Goal: Task Accomplishment & Management: Use online tool/utility

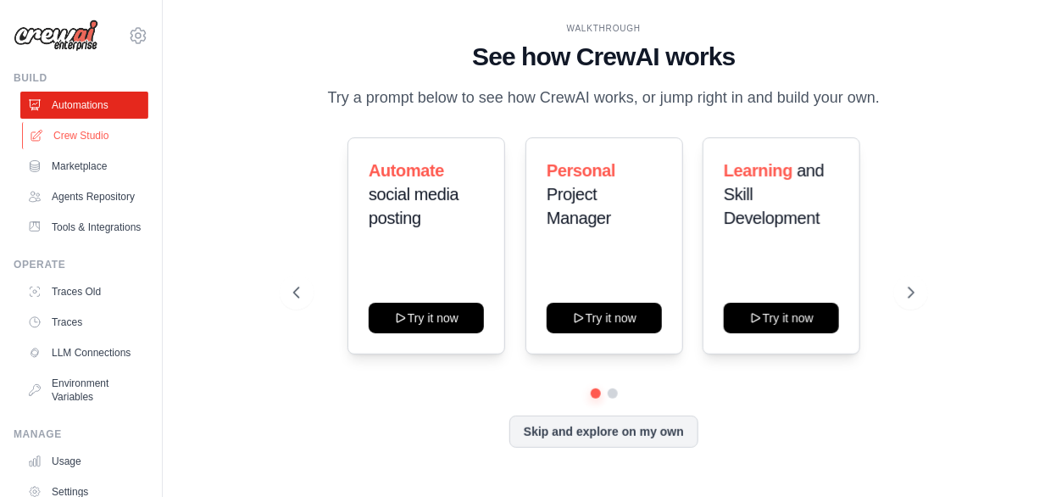
click at [92, 137] on link "Crew Studio" at bounding box center [86, 135] width 128 height 27
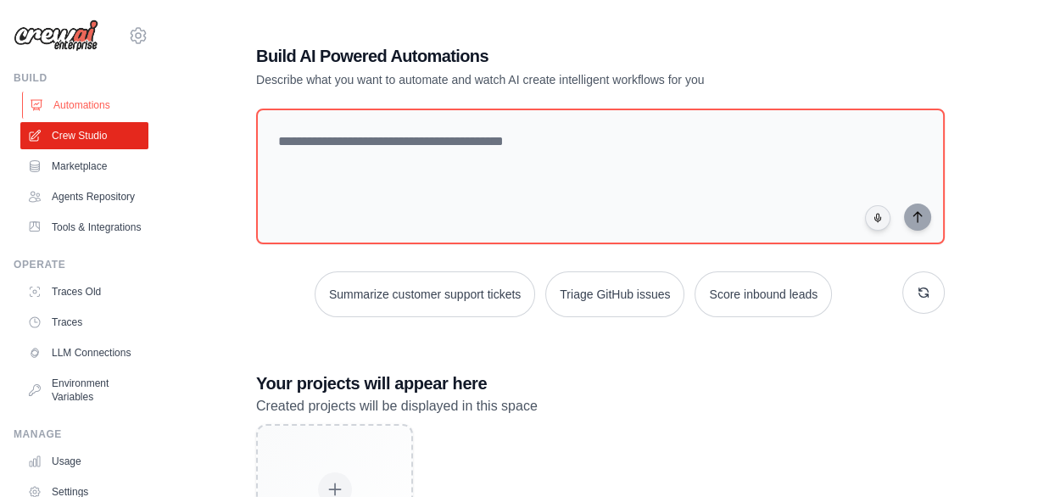
click at [81, 109] on link "Automations" at bounding box center [86, 105] width 128 height 27
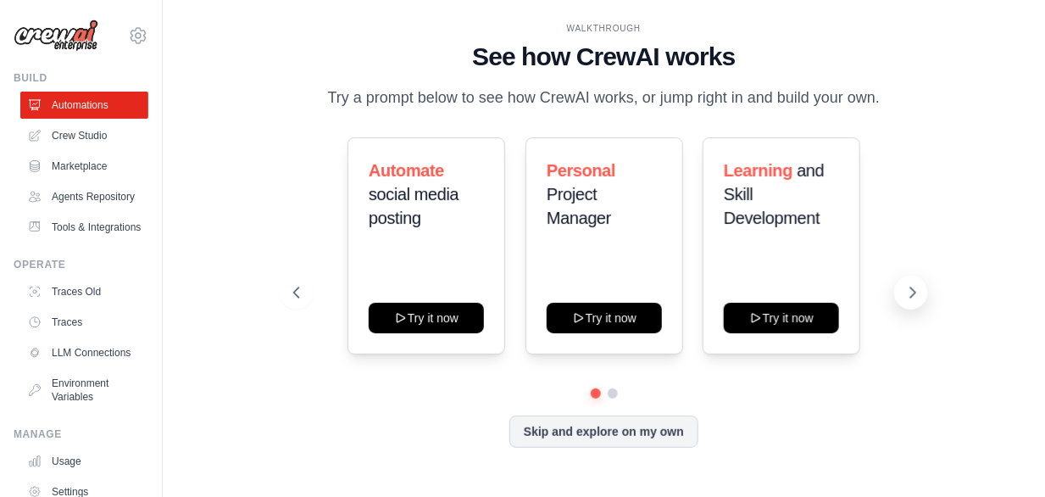
click at [909, 301] on icon at bounding box center [913, 292] width 17 height 17
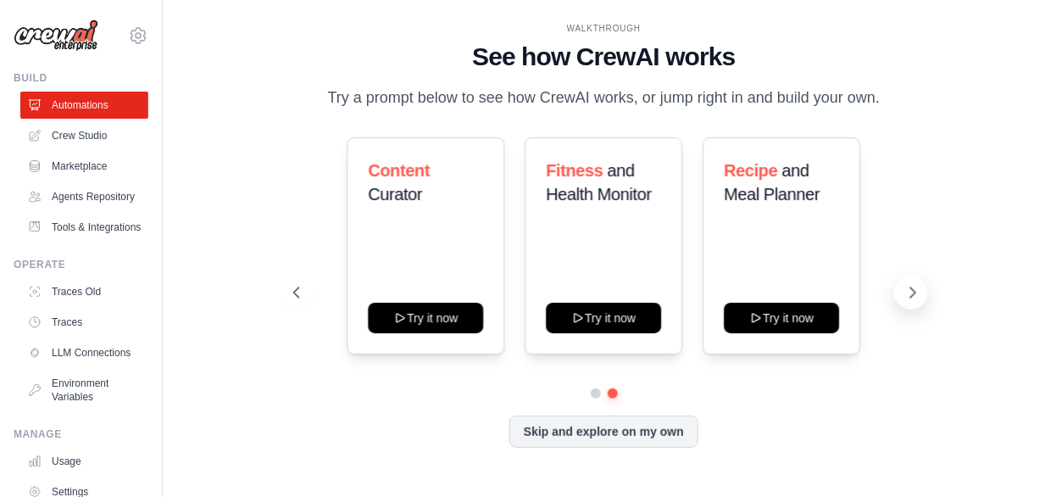
click at [909, 301] on icon at bounding box center [913, 292] width 17 height 17
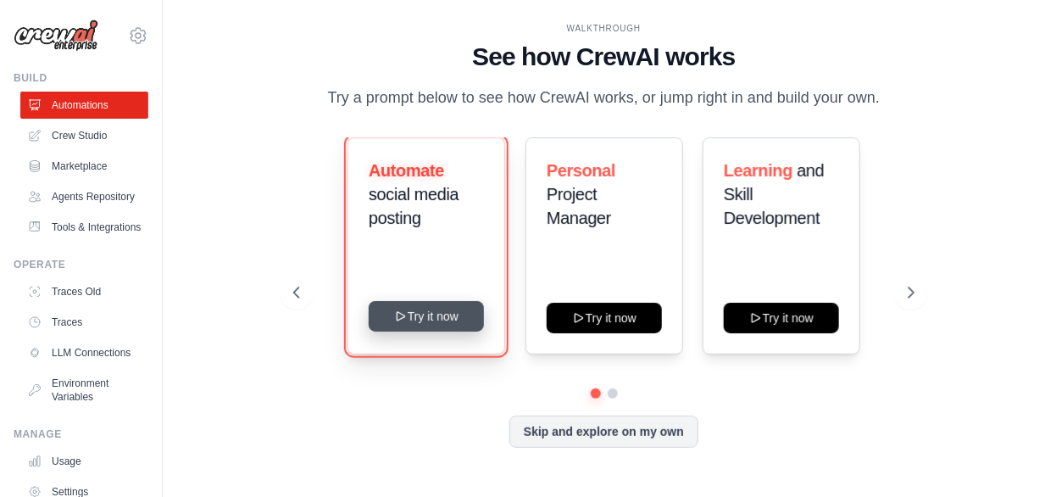
click at [448, 331] on button "Try it now" at bounding box center [426, 316] width 115 height 31
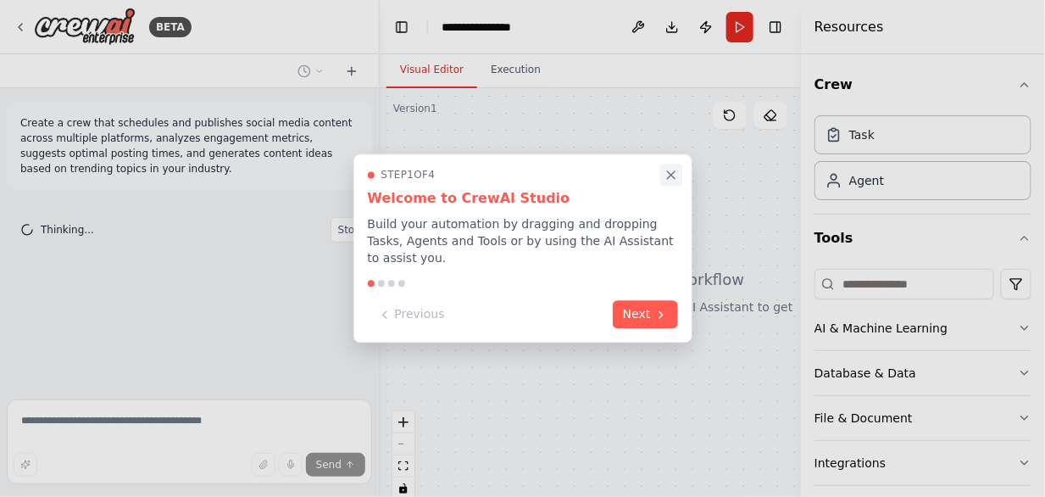
click at [675, 164] on button "Close walkthrough" at bounding box center [671, 175] width 22 height 22
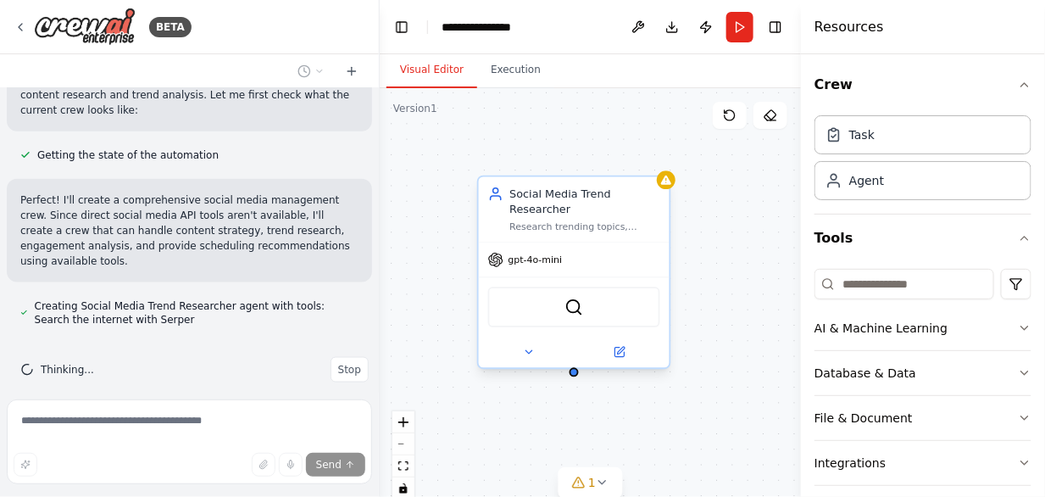
scroll to position [586, 0]
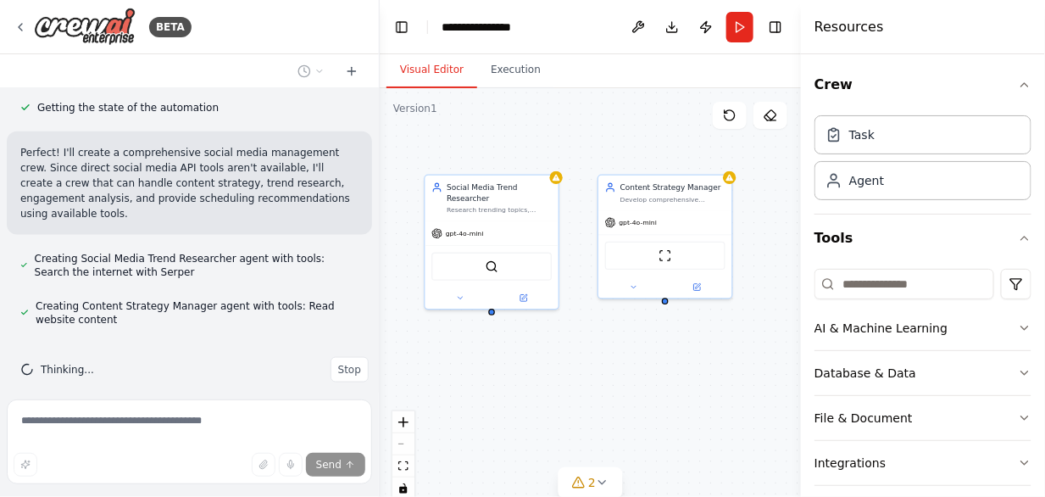
drag, startPoint x: 689, startPoint y: 372, endPoint x: 582, endPoint y: 348, distance: 109.6
click at [582, 348] on div "Social Media Trend Researcher Research trending topics, hashtags, and industry-…" at bounding box center [590, 300] width 421 height 424
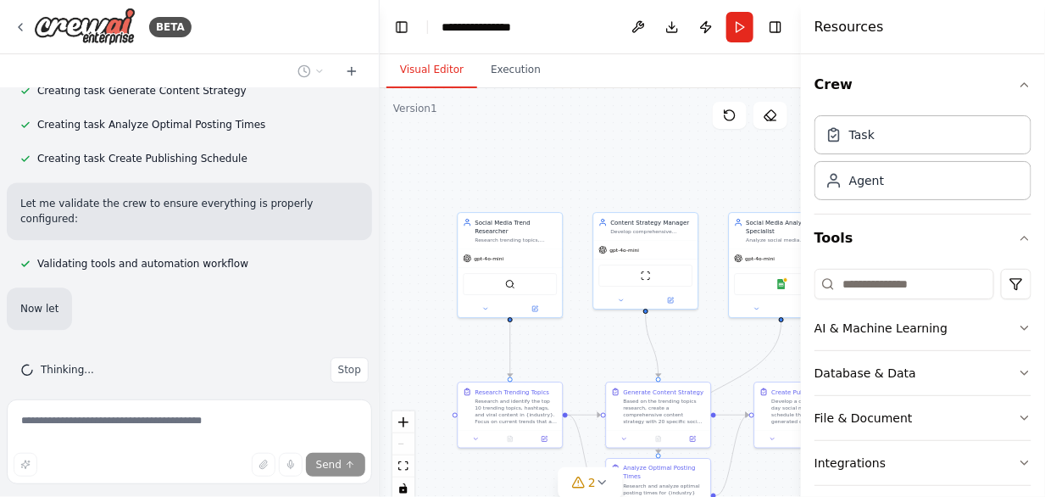
scroll to position [1083, 0]
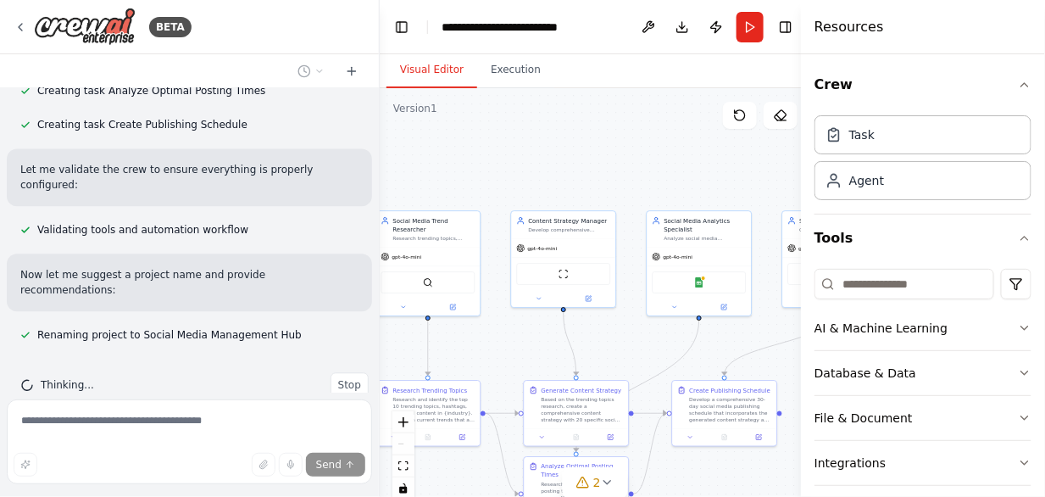
drag, startPoint x: 647, startPoint y: 170, endPoint x: 554, endPoint y: 164, distance: 93.4
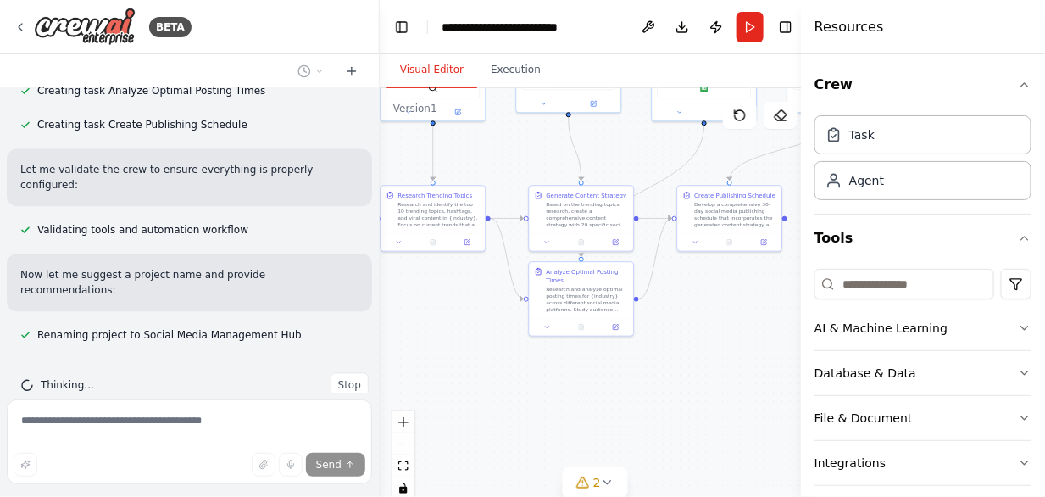
drag, startPoint x: 606, startPoint y: 340, endPoint x: 621, endPoint y: 147, distance: 193.9
click at [621, 147] on div ".deletable-edge-delete-btn { width: 20px; height: 20px; border: 0px solid #ffff…" at bounding box center [596, 300] width 432 height 424
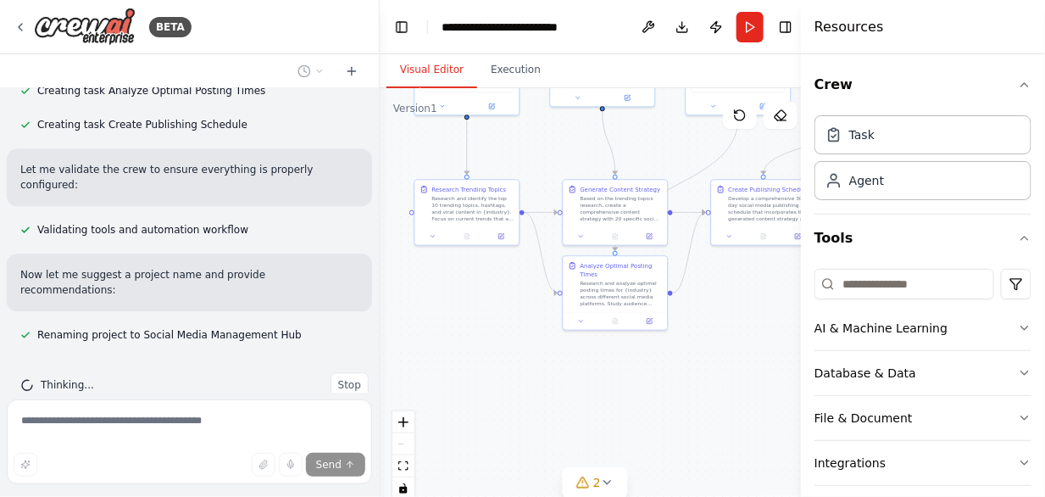
drag, startPoint x: 668, startPoint y: 361, endPoint x: 694, endPoint y: 356, distance: 26.8
click at [702, 356] on div ".deletable-edge-delete-btn { width: 20px; height: 20px; border: 0px solid #ffff…" at bounding box center [596, 300] width 432 height 424
click at [400, 446] on div "React Flow controls" at bounding box center [404, 455] width 22 height 88
click at [399, 443] on div "React Flow controls" at bounding box center [404, 455] width 22 height 88
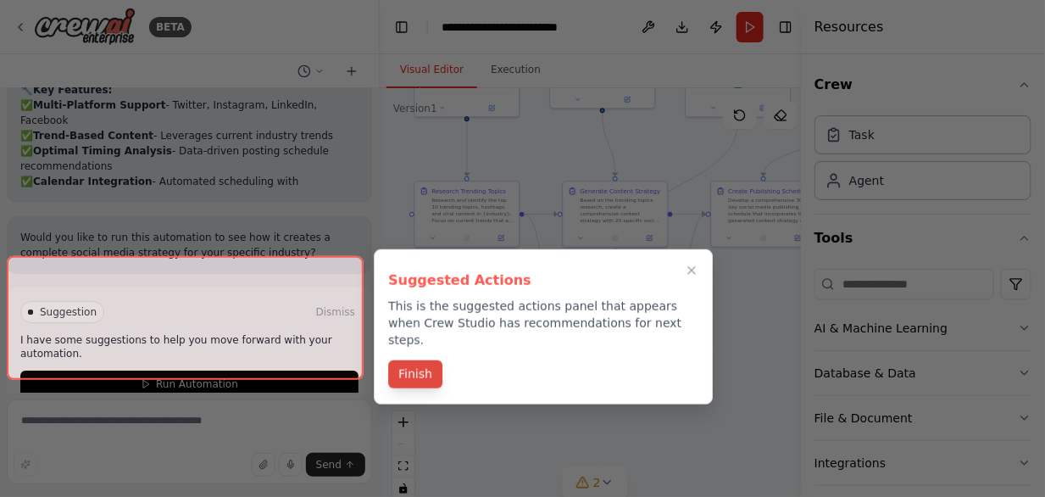
click at [401, 360] on button "Finish" at bounding box center [415, 374] width 54 height 28
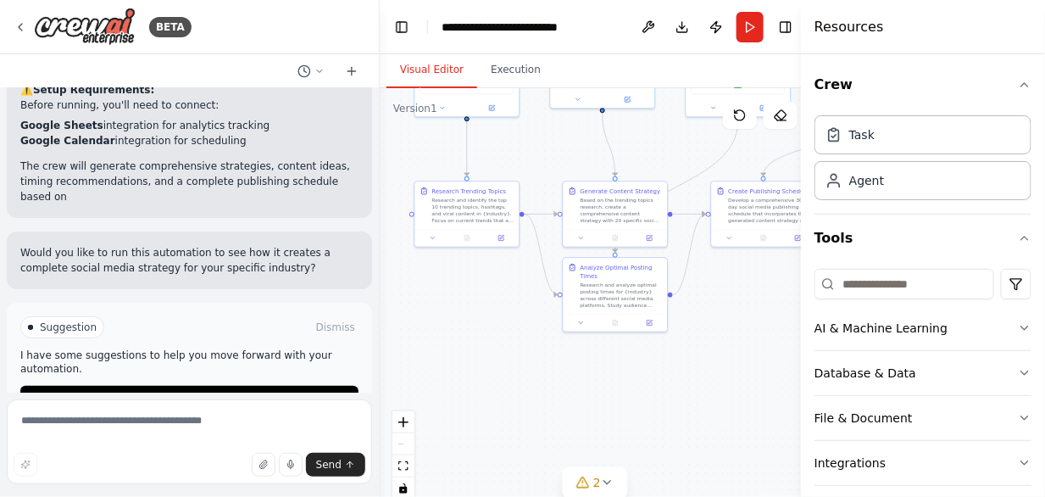
scroll to position [1922, 0]
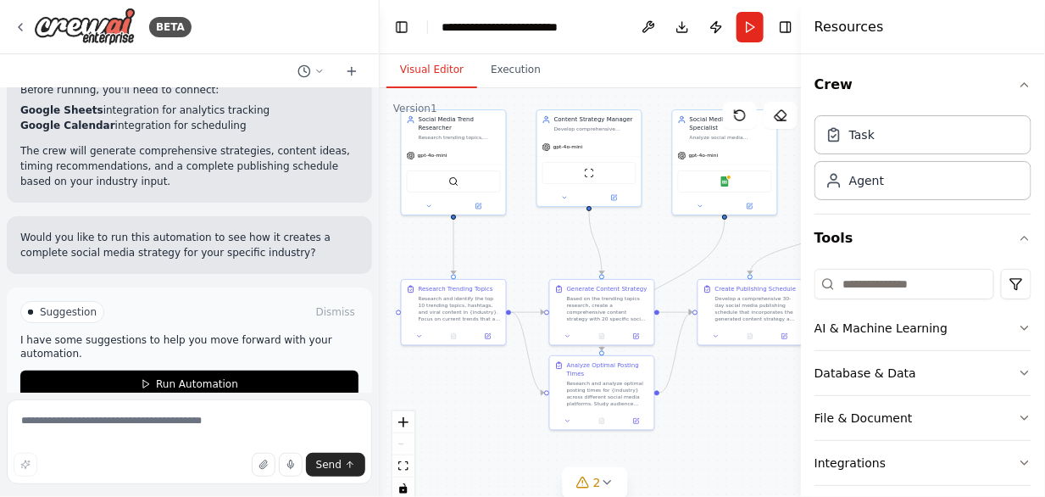
drag, startPoint x: 543, startPoint y: 153, endPoint x: 527, endPoint y: 251, distance: 99.7
click at [527, 251] on div ".deletable-edge-delete-btn { width: 20px; height: 20px; border: 0px solid #ffff…" at bounding box center [596, 300] width 432 height 424
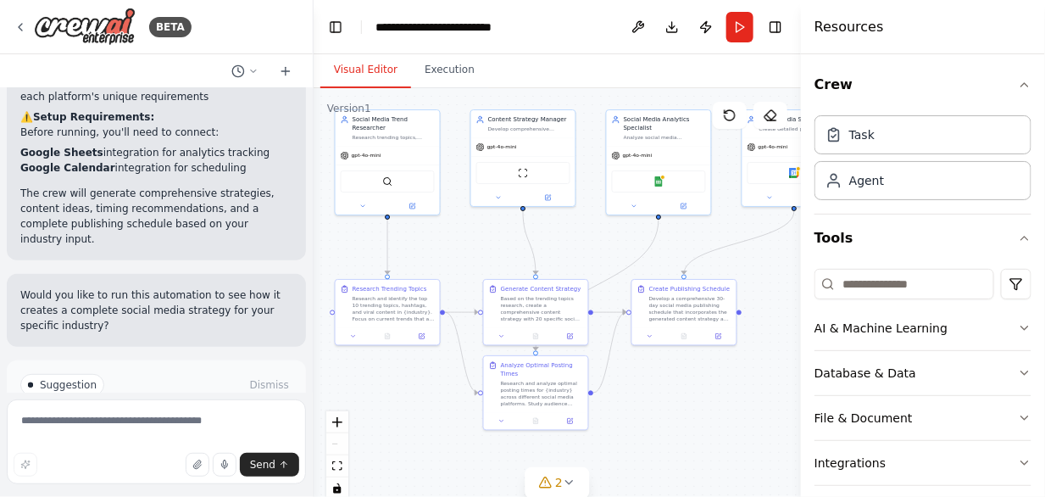
scroll to position [2055, 0]
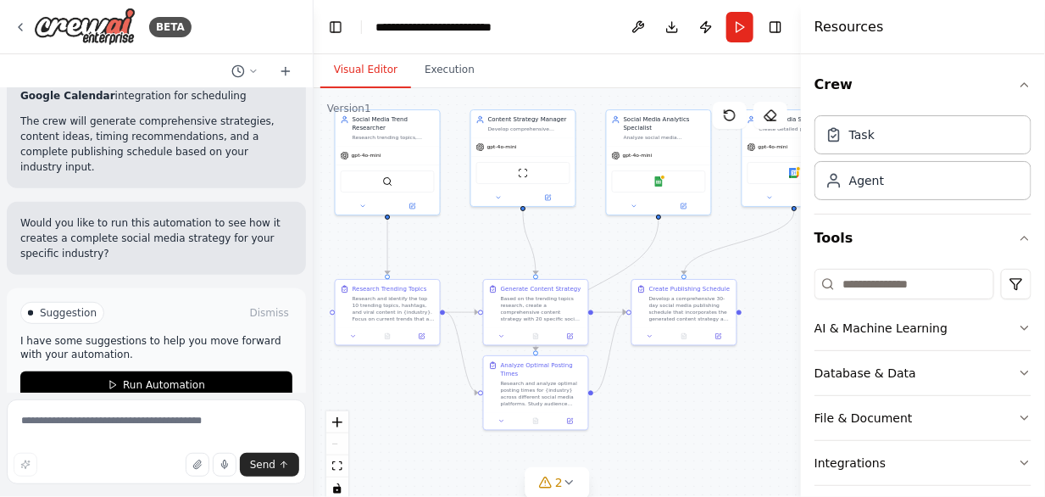
drag, startPoint x: 376, startPoint y: 147, endPoint x: 303, endPoint y: 165, distance: 75.3
click at [303, 165] on div "BETA Create a crew that schedules and publishes social media content across mul…" at bounding box center [522, 248] width 1045 height 497
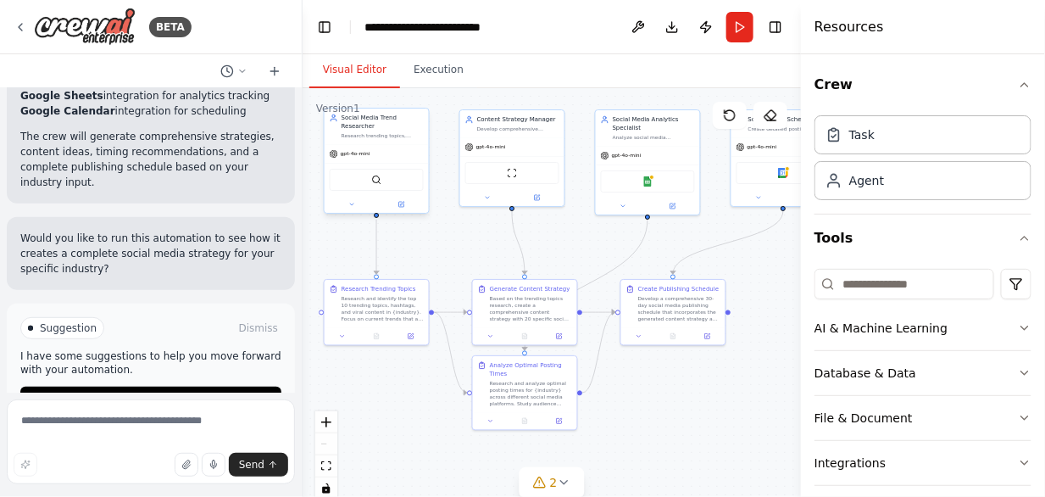
click at [395, 138] on div "Research trending topics, hashtags, and industry-specific content trends to inf…" at bounding box center [383, 135] width 82 height 7
click at [398, 292] on div "Research Trending Topics Research and identify the top 10 trending topics, hash…" at bounding box center [383, 301] width 82 height 37
click at [475, 253] on div ".deletable-edge-delete-btn { width: 20px; height: 20px; border: 0px solid #ffff…" at bounding box center [552, 300] width 498 height 424
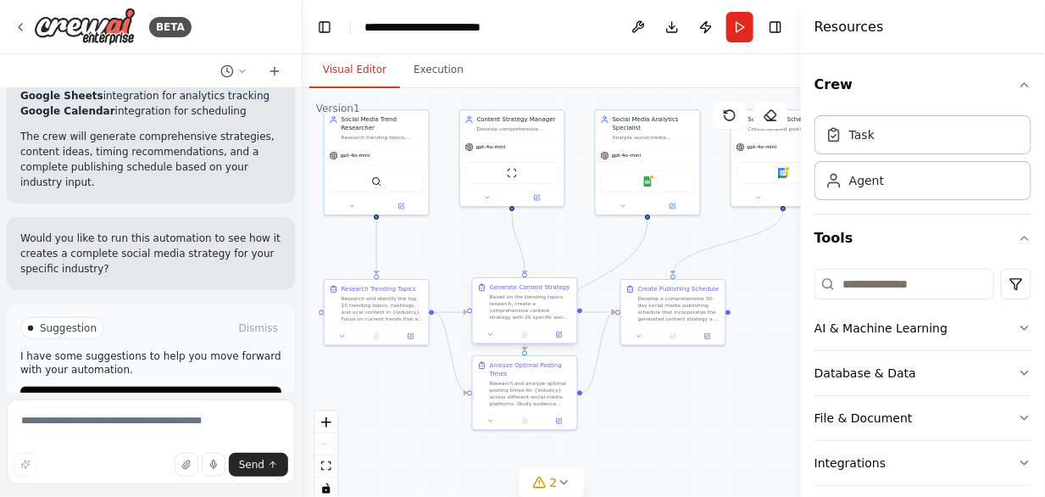
click at [531, 301] on div "Based on the trending topics research, create a comprehensive content strategy …" at bounding box center [531, 306] width 82 height 27
click at [532, 296] on div "Based on the trending topics research, create a comprehensive content strategy …" at bounding box center [535, 306] width 82 height 27
drag, startPoint x: 619, startPoint y: 346, endPoint x: 619, endPoint y: 334, distance: 11.9
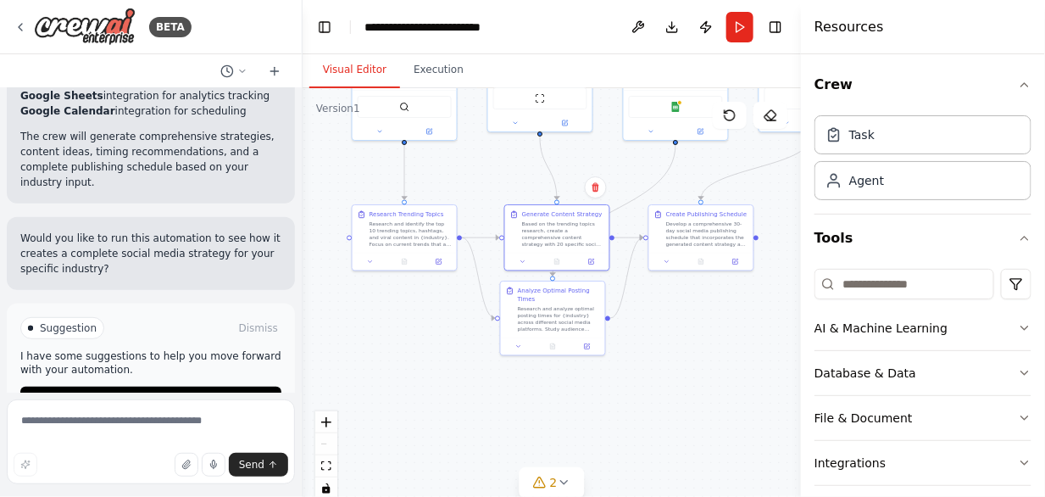
drag, startPoint x: 627, startPoint y: 347, endPoint x: 652, endPoint y: 287, distance: 64.2
click at [652, 287] on div ".deletable-edge-delete-btn { width: 20px; height: 20px; border: 0px solid #ffff…" at bounding box center [552, 300] width 498 height 424
click at [599, 295] on div "Analyze Optimal Posting Times" at bounding box center [561, 289] width 82 height 17
click at [709, 321] on div ".deletable-edge-delete-btn { width: 20px; height: 20px; border: 0px solid #ffff…" at bounding box center [552, 300] width 498 height 424
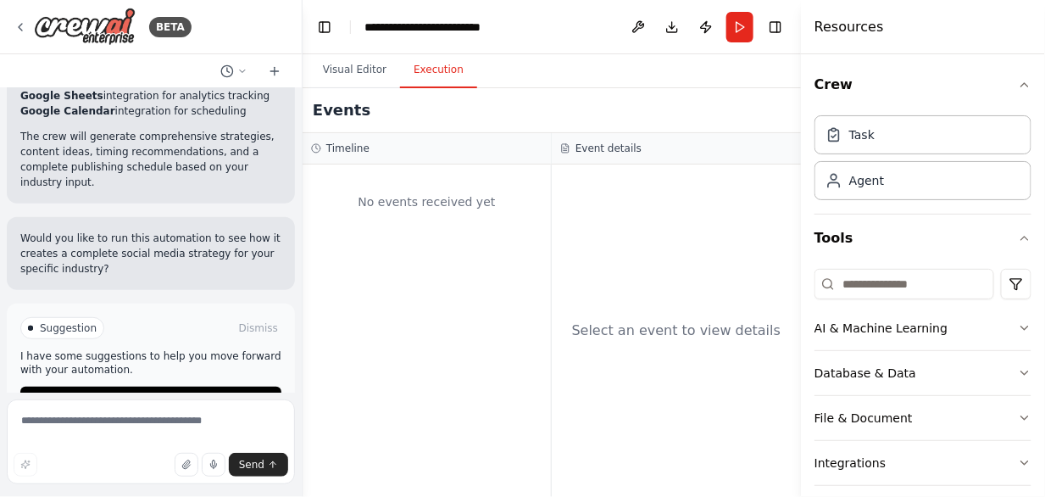
click at [436, 79] on button "Execution" at bounding box center [438, 71] width 77 height 36
click at [119, 393] on span "Run Automation" at bounding box center [159, 400] width 82 height 14
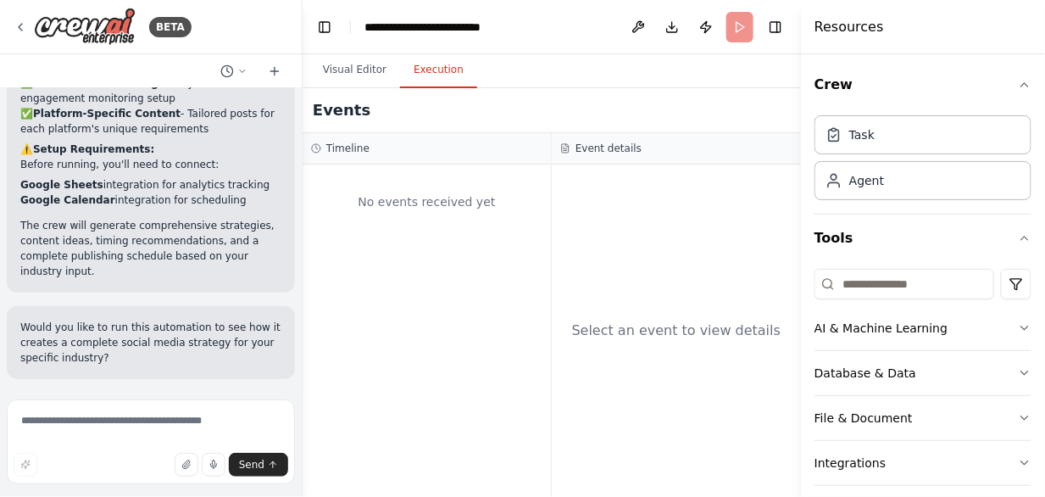
scroll to position [1949, 0]
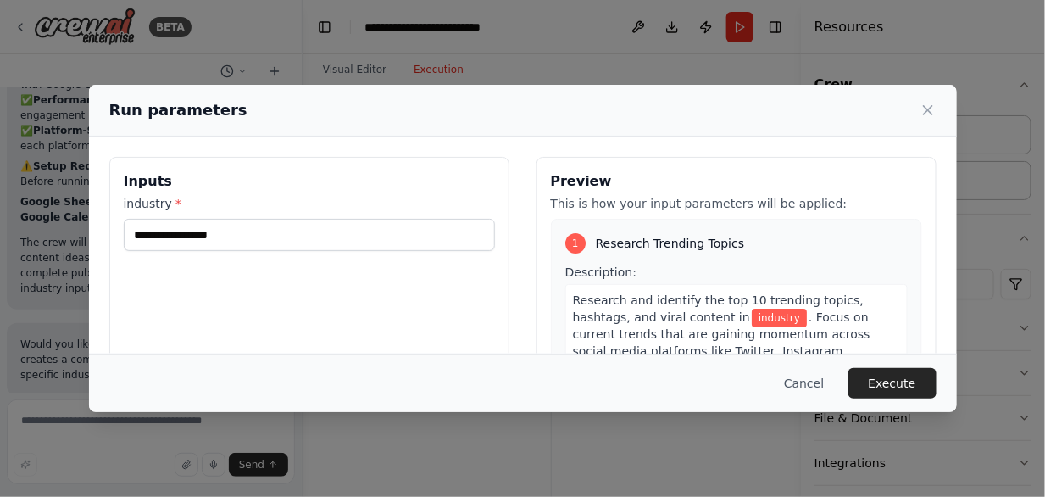
click at [253, 253] on div "Inputs industry *" at bounding box center [309, 358] width 400 height 402
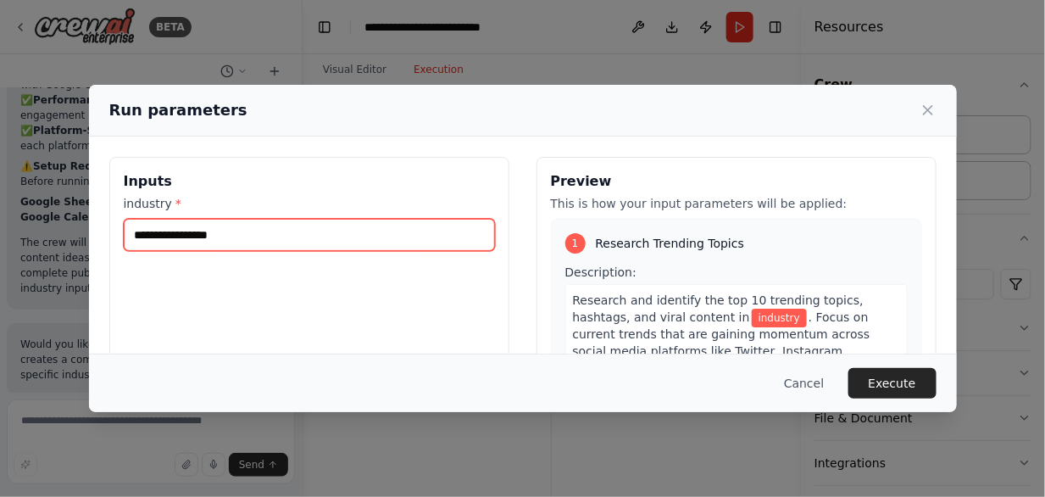
click at [251, 238] on input "industry *" at bounding box center [309, 235] width 371 height 32
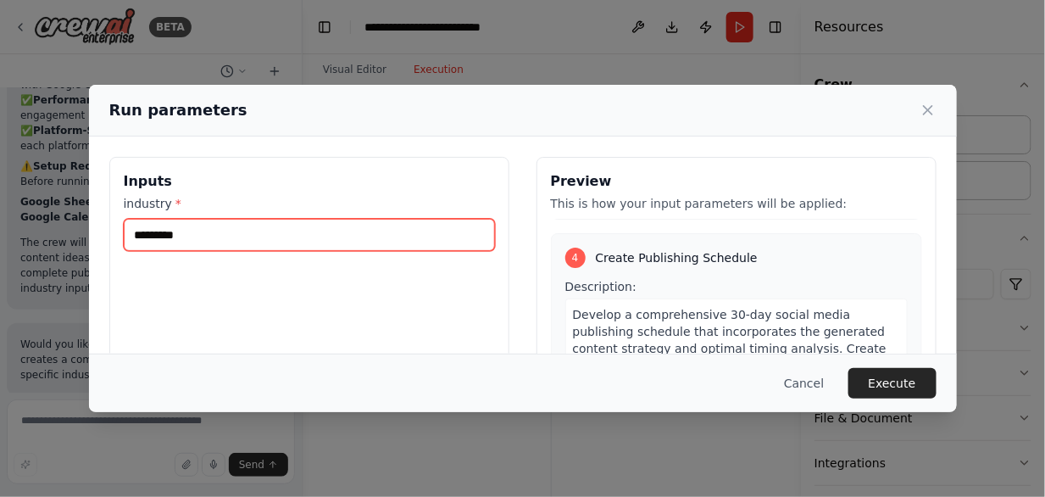
scroll to position [1125, 0]
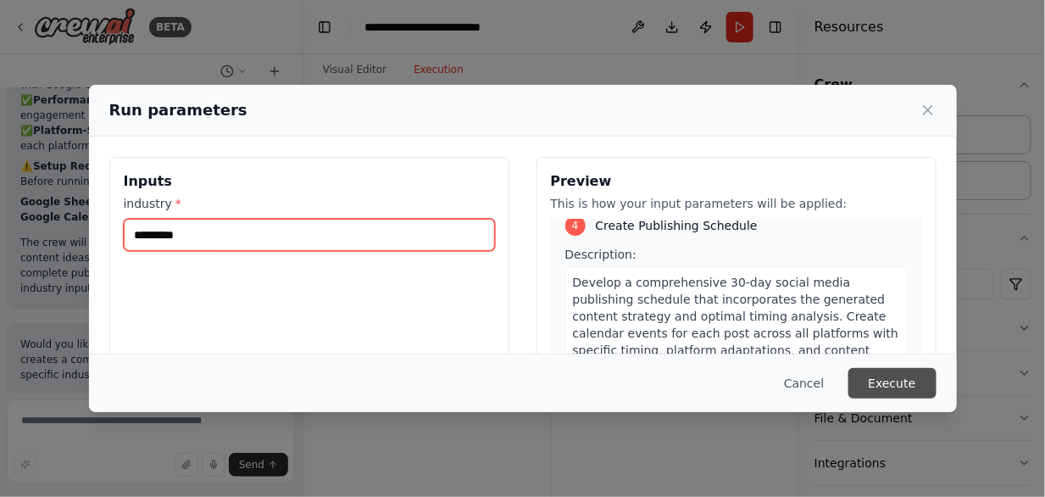
type input "*********"
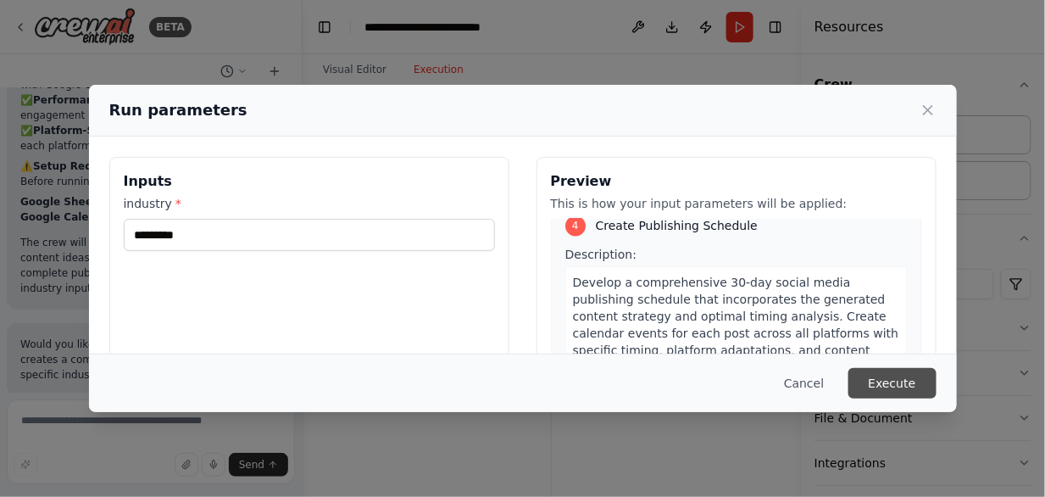
click at [910, 390] on button "Execute" at bounding box center [893, 383] width 88 height 31
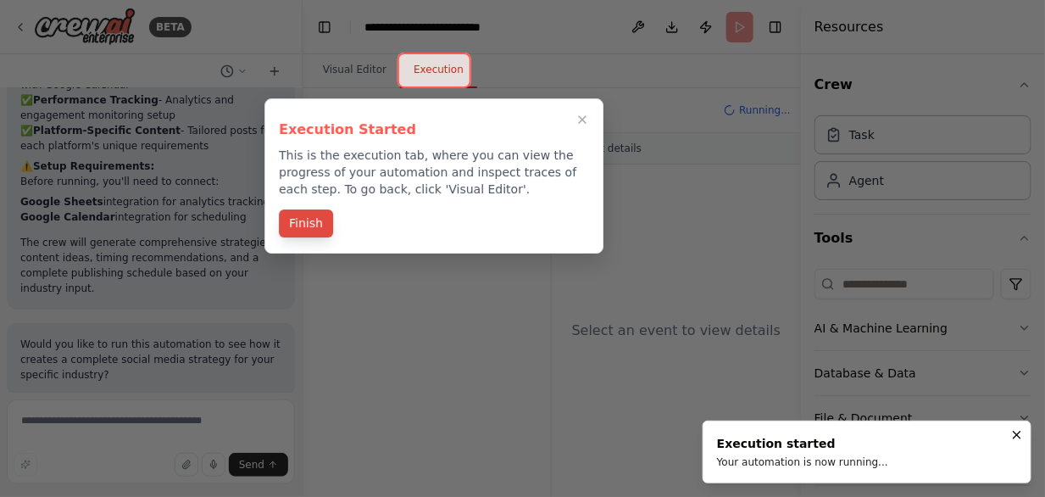
click at [315, 229] on button "Finish" at bounding box center [306, 223] width 54 height 28
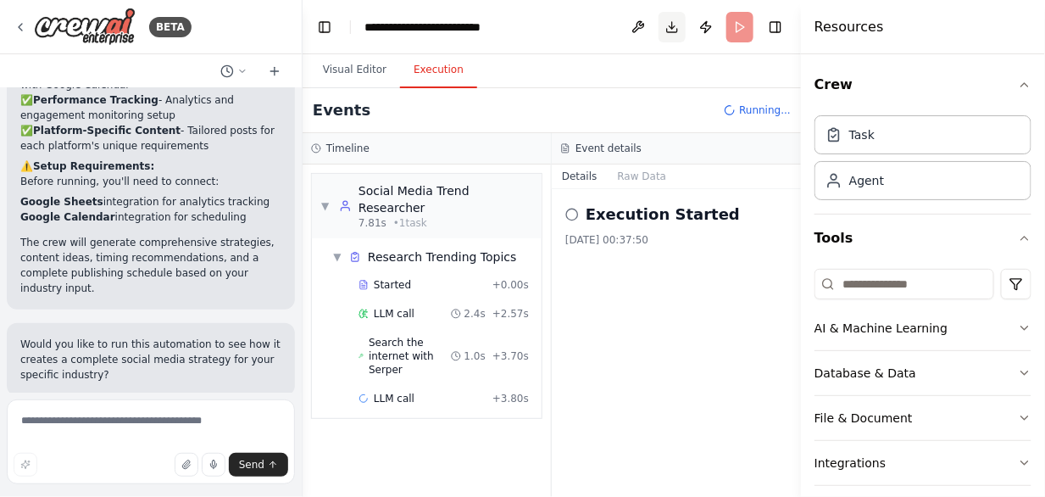
click at [673, 30] on button "Download" at bounding box center [672, 27] width 27 height 31
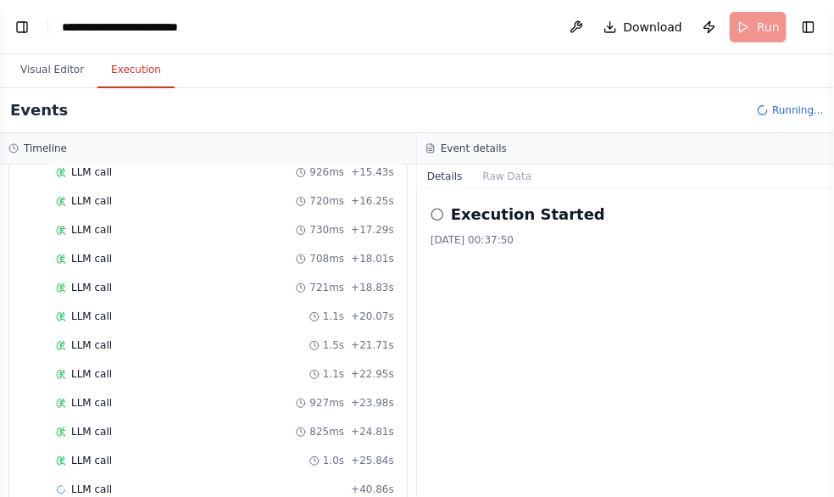
scroll to position [941, 0]
click at [508, 459] on div "Execution Started 2025/10/1 00:37:50" at bounding box center [625, 343] width 417 height 308
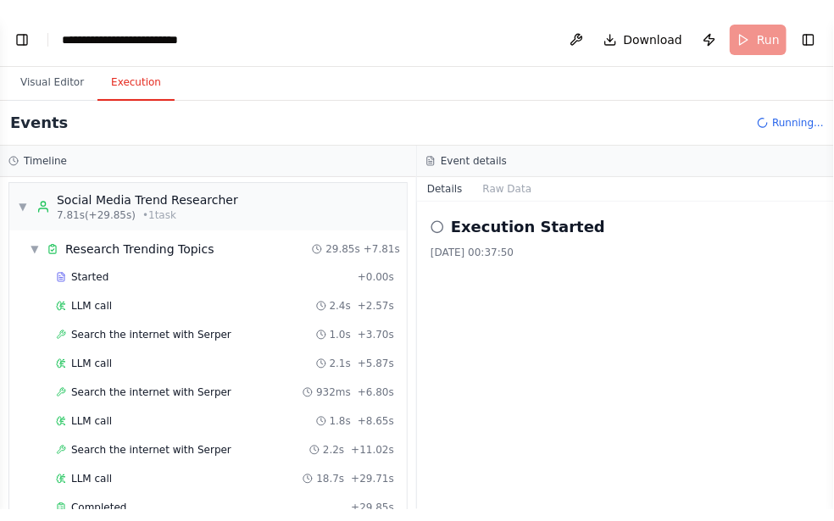
scroll to position [0, 0]
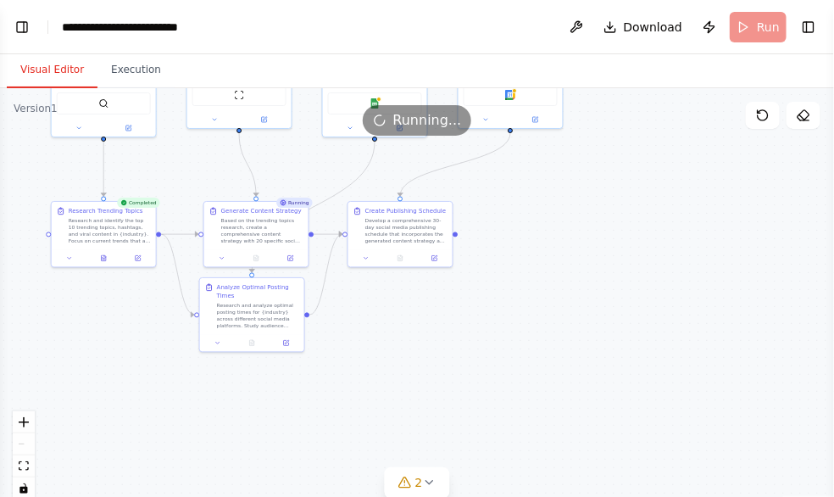
click at [61, 80] on button "Visual Editor" at bounding box center [52, 71] width 91 height 36
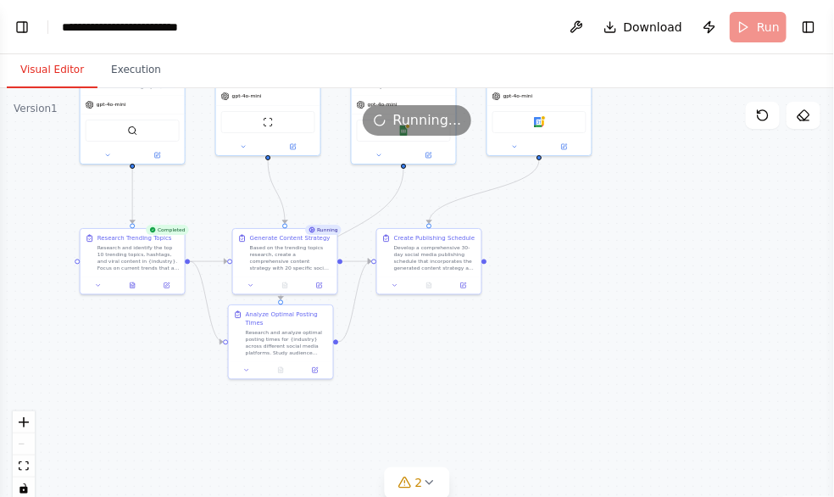
drag, startPoint x: 388, startPoint y: 319, endPoint x: 478, endPoint y: 376, distance: 106.3
click at [478, 376] on div ".deletable-edge-delete-btn { width: 20px; height: 20px; border: 0px solid #ffff…" at bounding box center [417, 300] width 834 height 424
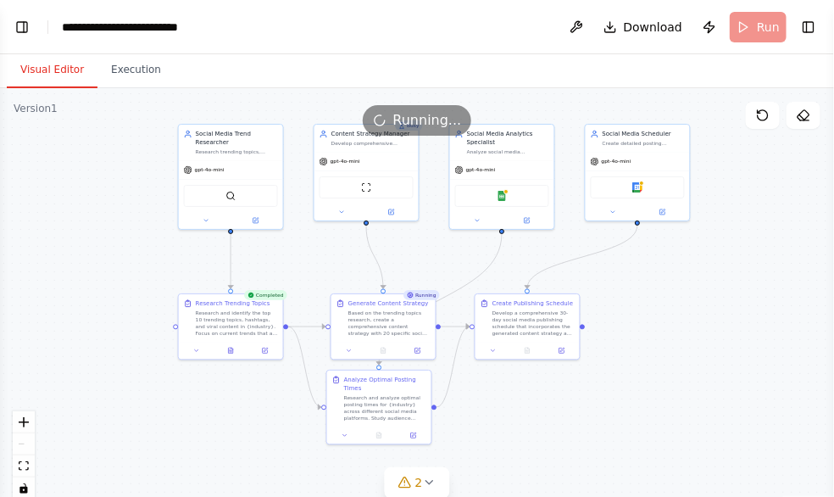
drag, startPoint x: 220, startPoint y: 362, endPoint x: 278, endPoint y: 413, distance: 77.5
click at [277, 412] on div ".deletable-edge-delete-btn { width: 20px; height: 20px; border: 0px solid #ffff…" at bounding box center [417, 300] width 834 height 424
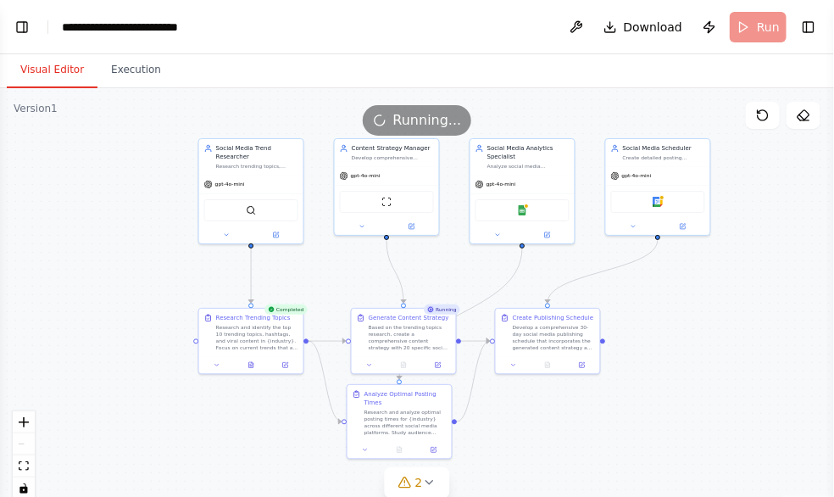
click at [259, 430] on div ".deletable-edge-delete-btn { width: 20px; height: 20px; border: 0px solid #ffff…" at bounding box center [417, 300] width 834 height 424
drag, startPoint x: 259, startPoint y: 430, endPoint x: 254, endPoint y: 418, distance: 12.9
click at [258, 427] on div ".deletable-edge-delete-btn { width: 20px; height: 20px; border: 0px solid #ffff…" at bounding box center [417, 300] width 834 height 424
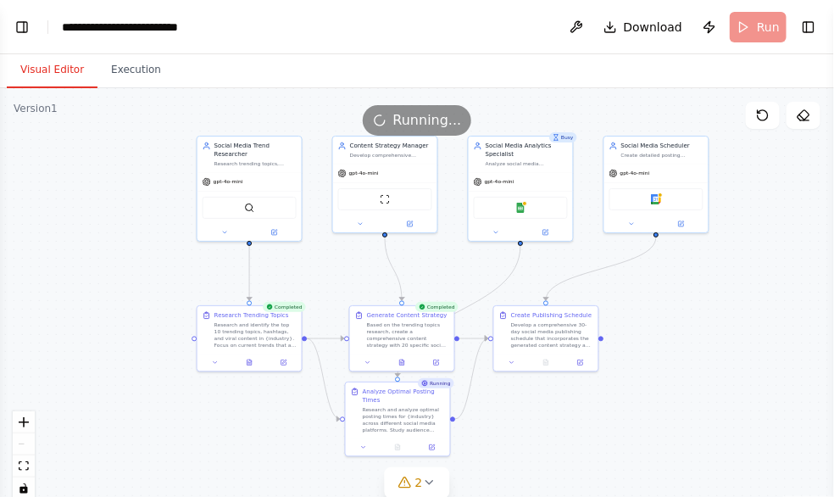
click at [253, 417] on div ".deletable-edge-delete-btn { width: 20px; height: 20px; border: 0px solid #ffff…" at bounding box center [417, 300] width 834 height 424
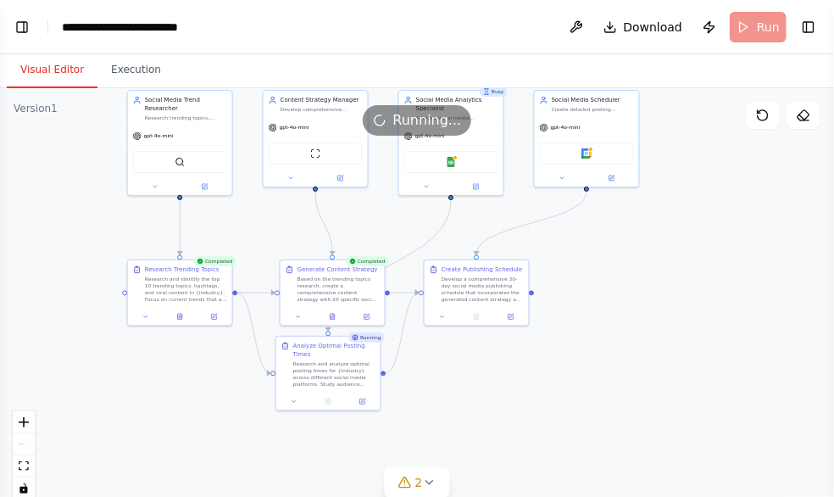
drag, startPoint x: 253, startPoint y: 417, endPoint x: 184, endPoint y: 371, distance: 83.2
click at [184, 371] on div ".deletable-edge-delete-btn { width: 20px; height: 20px; border: 0px solid #ffff…" at bounding box center [417, 300] width 834 height 424
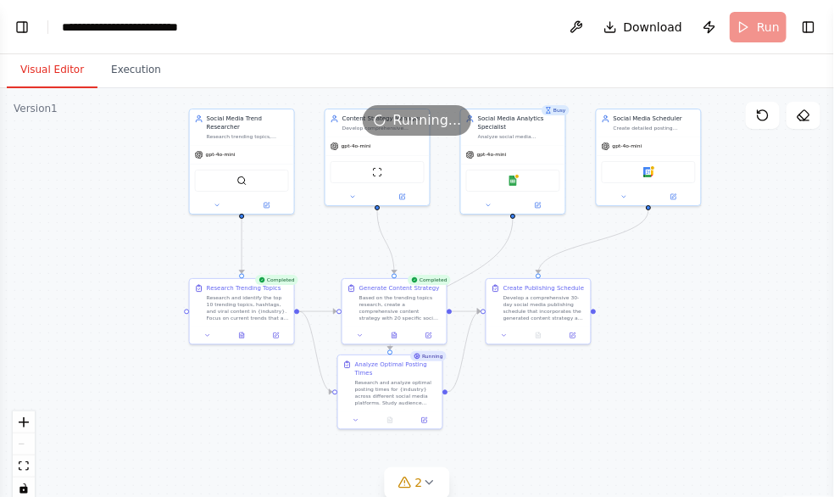
drag, startPoint x: 184, startPoint y: 376, endPoint x: 247, endPoint y: 389, distance: 64.2
click at [247, 389] on div ".deletable-edge-delete-btn { width: 20px; height: 20px; border: 0px solid #ffff…" at bounding box center [417, 300] width 834 height 424
click at [537, 379] on div ".deletable-edge-delete-btn { width: 20px; height: 20px; border: 0px solid #ffff…" at bounding box center [417, 300] width 834 height 424
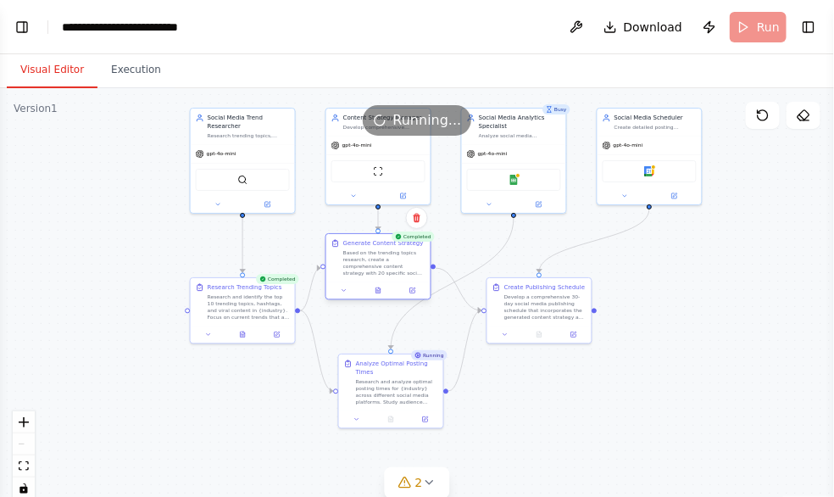
drag, startPoint x: 387, startPoint y: 299, endPoint x: 370, endPoint y: 254, distance: 48.0
click at [370, 254] on div "Based on the trending topics research, create a comprehensive content strategy …" at bounding box center [384, 262] width 82 height 27
click at [97, 242] on div ".deletable-edge-delete-btn { width: 20px; height: 20px; border: 0px solid #ffff…" at bounding box center [417, 300] width 834 height 424
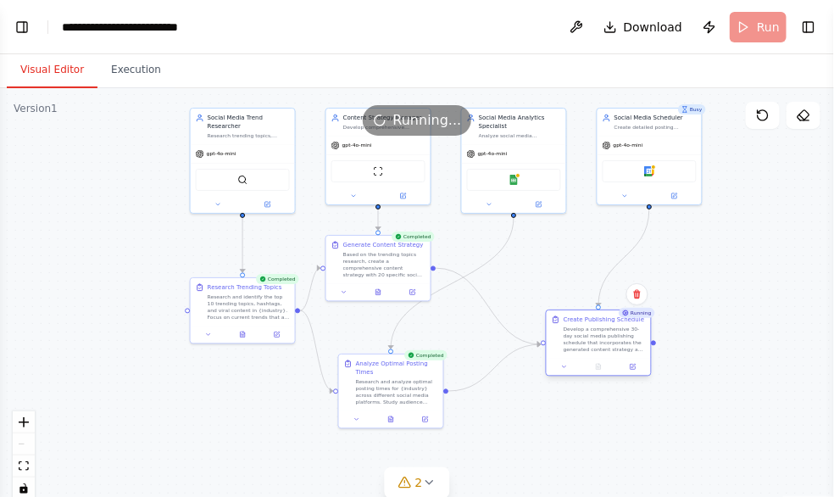
drag, startPoint x: 522, startPoint y: 296, endPoint x: 592, endPoint y: 331, distance: 77.7
click at [592, 331] on div "Develop a comprehensive 30-day social media publishing schedule that incorporat…" at bounding box center [605, 339] width 82 height 27
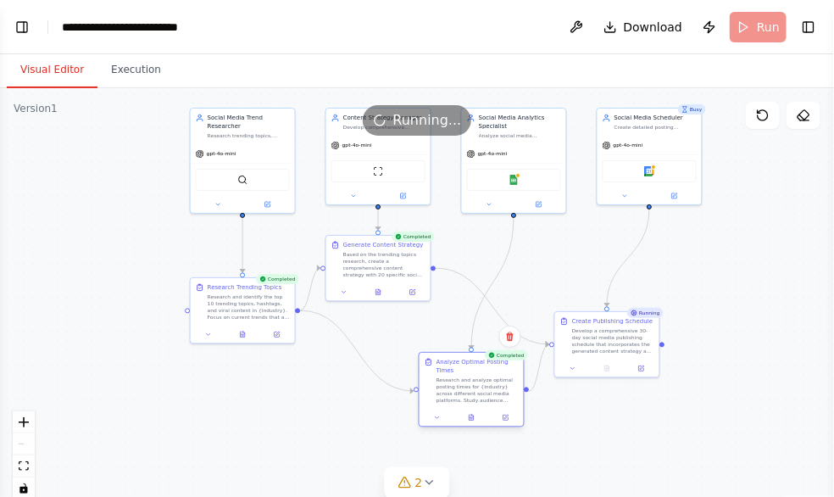
drag, startPoint x: 389, startPoint y: 395, endPoint x: 469, endPoint y: 394, distance: 79.7
click at [469, 394] on div "Research and analyze optimal posting times for {industry} across different soci…" at bounding box center [478, 389] width 82 height 27
drag, startPoint x: 593, startPoint y: 327, endPoint x: 632, endPoint y: 326, distance: 39.0
click at [632, 326] on div "Develop a comprehensive 30-day social media publishing schedule that incorporat…" at bounding box center [656, 339] width 82 height 27
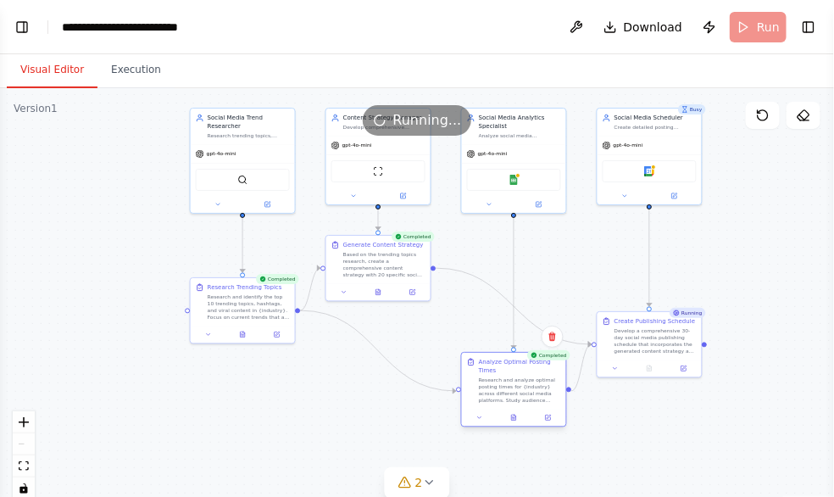
drag, startPoint x: 478, startPoint y: 386, endPoint x: 521, endPoint y: 382, distance: 43.4
click at [521, 382] on div "Research and analyze optimal posting times for {industry} across different soci…" at bounding box center [520, 389] width 82 height 27
click at [638, 412] on div ".deletable-edge-delete-btn { width: 20px; height: 20px; border: 0px solid #ffff…" at bounding box center [417, 300] width 834 height 424
drag, startPoint x: 349, startPoint y: 125, endPoint x: 354, endPoint y: 223, distance: 98.5
click at [354, 223] on div "Version 1 Show Tools Hide Agents .deletable-edge-delete-btn { width: 20px; heig…" at bounding box center [417, 300] width 834 height 424
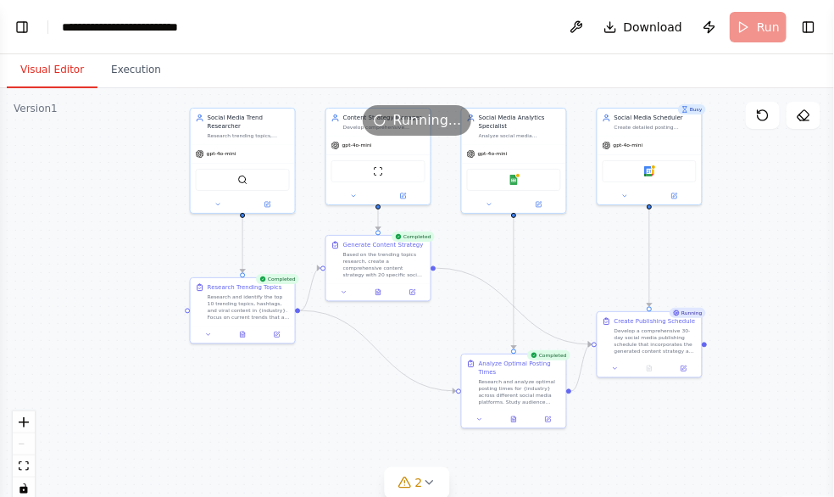
drag, startPoint x: 354, startPoint y: 223, endPoint x: 343, endPoint y: 109, distance: 115.0
click at [343, 109] on div "Running..." at bounding box center [417, 120] width 834 height 31
click at [352, 120] on div "Running..." at bounding box center [417, 120] width 834 height 31
click at [349, 117] on div "Running..." at bounding box center [417, 120] width 834 height 31
click at [342, 114] on div "Running..." at bounding box center [417, 120] width 834 height 31
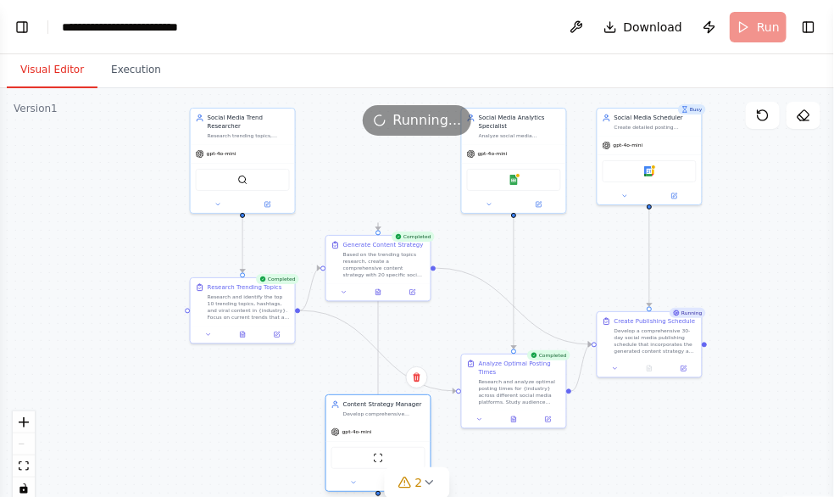
drag, startPoint x: 331, startPoint y: 156, endPoint x: 382, endPoint y: 448, distance: 296.9
click at [334, 445] on div "ScrapeWebsiteTool" at bounding box center [378, 458] width 104 height 33
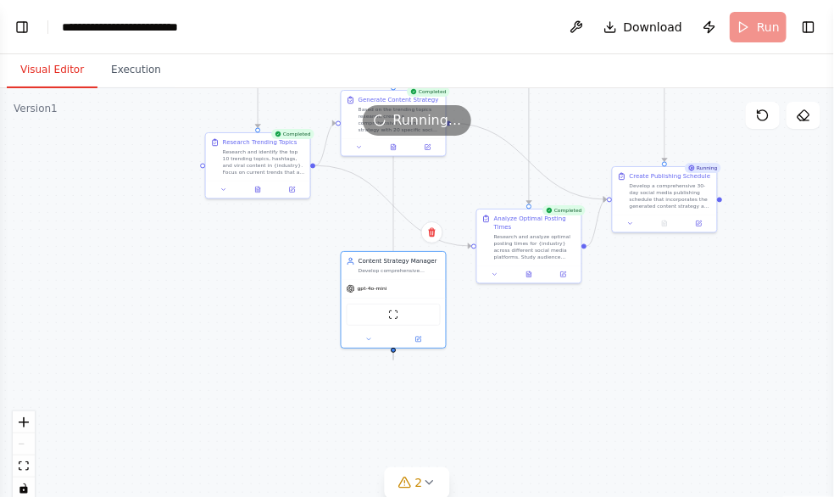
drag, startPoint x: 519, startPoint y: 449, endPoint x: 534, endPoint y: 304, distance: 146.6
click at [534, 304] on div ".deletable-edge-delete-btn { width: 20px; height: 20px; border: 0px solid #ffff…" at bounding box center [417, 300] width 834 height 424
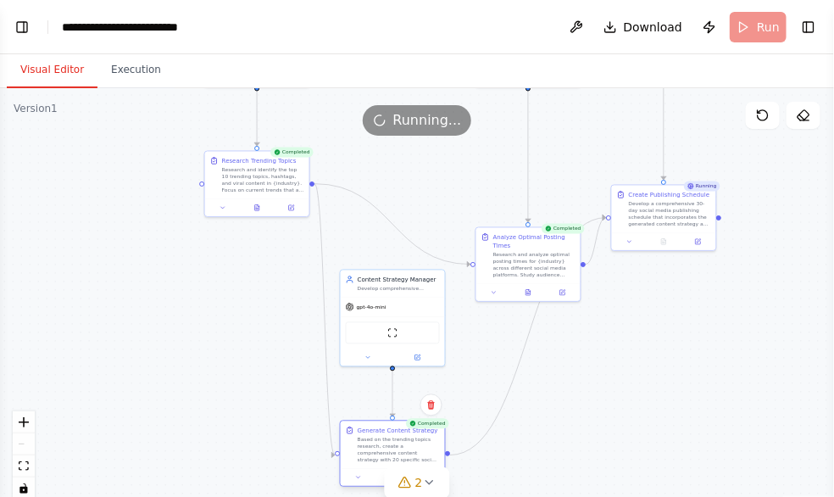
drag, startPoint x: 363, startPoint y: 97, endPoint x: 362, endPoint y: 429, distance: 331.5
click at [362, 429] on div "Generate Content Strategy" at bounding box center [398, 430] width 81 height 8
drag, startPoint x: 603, startPoint y: 218, endPoint x: 610, endPoint y: 233, distance: 17.1
click at [579, 151] on div ".deletable-edge-delete-btn { width: 20px; height: 20px; border: 0px solid #ffff…" at bounding box center [370, 45] width 417 height 212
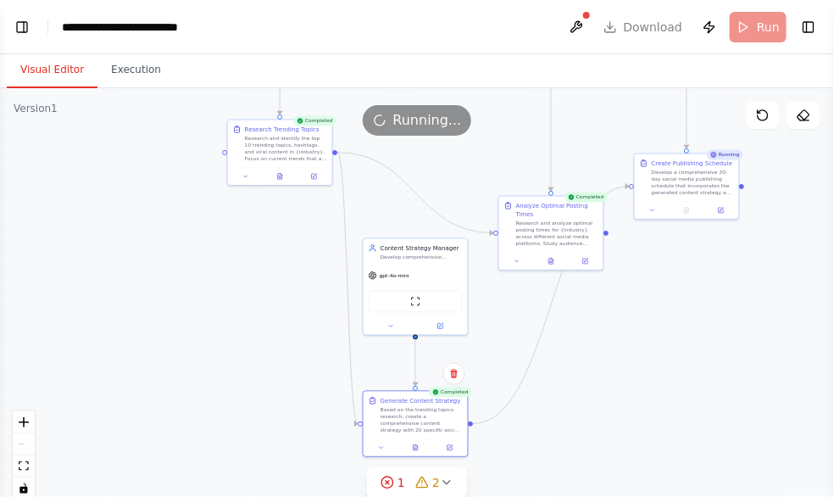
drag, startPoint x: 588, startPoint y: 266, endPoint x: 608, endPoint y: 235, distance: 37.4
click at [608, 235] on div ".deletable-edge-delete-btn { width: 20px; height: 20px; border: 0px solid #ffff…" at bounding box center [417, 300] width 834 height 424
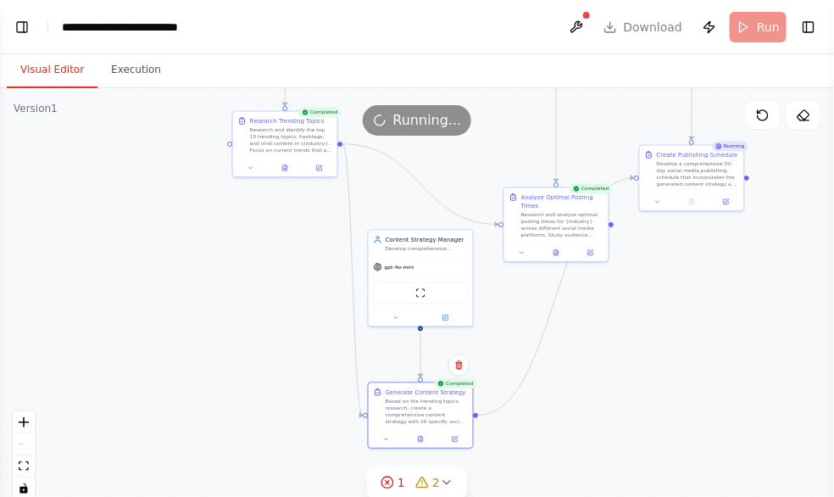
drag, startPoint x: 608, startPoint y: 228, endPoint x: 613, endPoint y: 220, distance: 9.2
click at [613, 220] on div ".deletable-edge-delete-btn { width: 20px; height: 20px; border: 0px solid #ffff…" at bounding box center [417, 300] width 834 height 424
click at [781, 113] on div "Show Tools Hide Agents" at bounding box center [783, 115] width 75 height 27
click at [771, 114] on button at bounding box center [763, 115] width 34 height 27
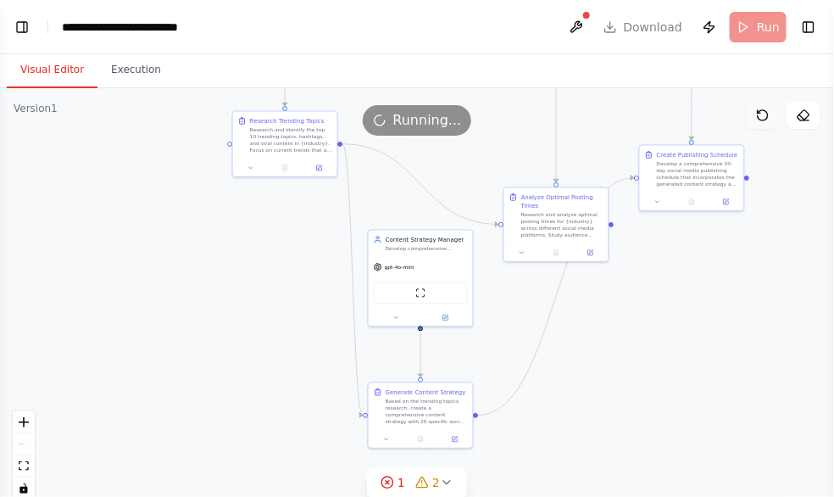
click at [764, 120] on icon at bounding box center [763, 115] width 10 height 10
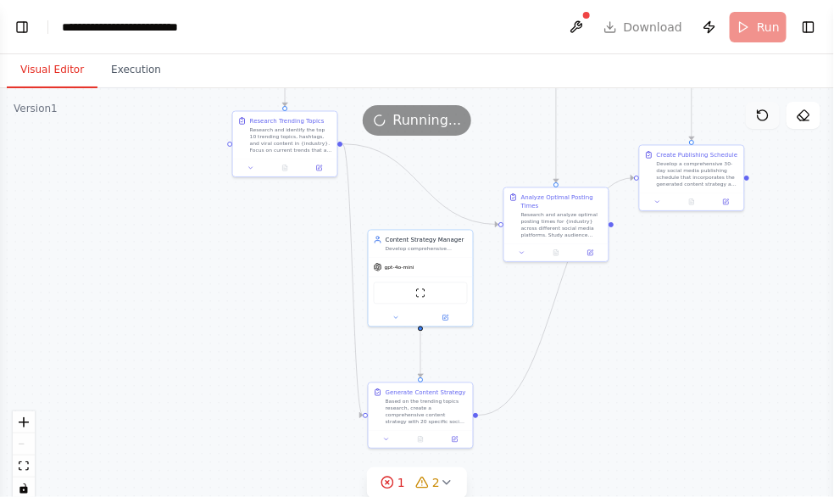
click at [764, 120] on icon at bounding box center [763, 115] width 10 height 10
click at [583, 25] on button at bounding box center [576, 27] width 27 height 31
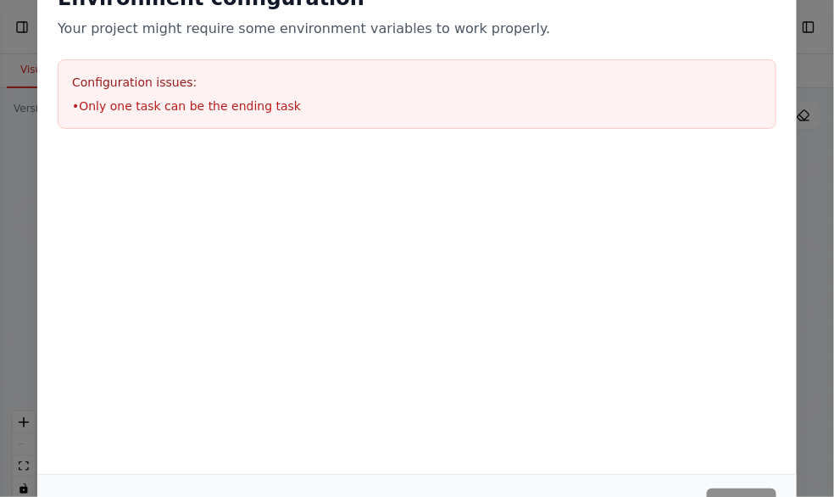
click at [782, 199] on div at bounding box center [417, 234] width 760 height 170
click at [811, 73] on div "Environment configuration Your project might require some environment variables…" at bounding box center [417, 248] width 834 height 497
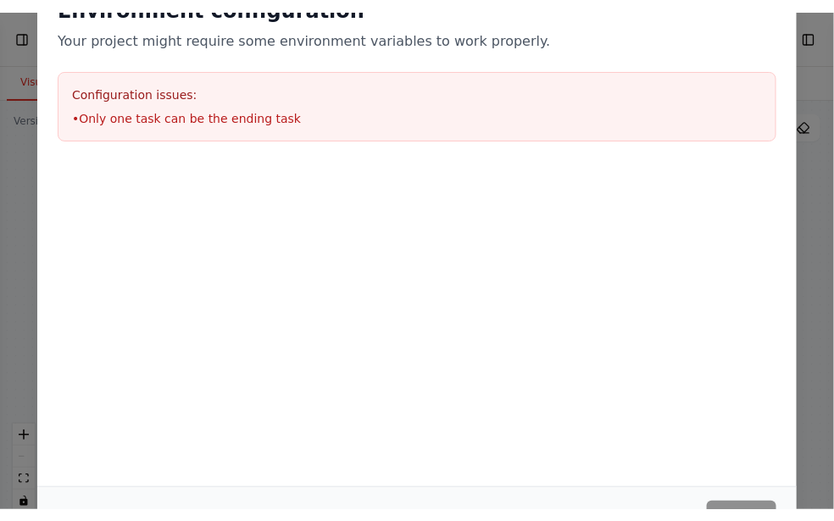
scroll to position [1924, 0]
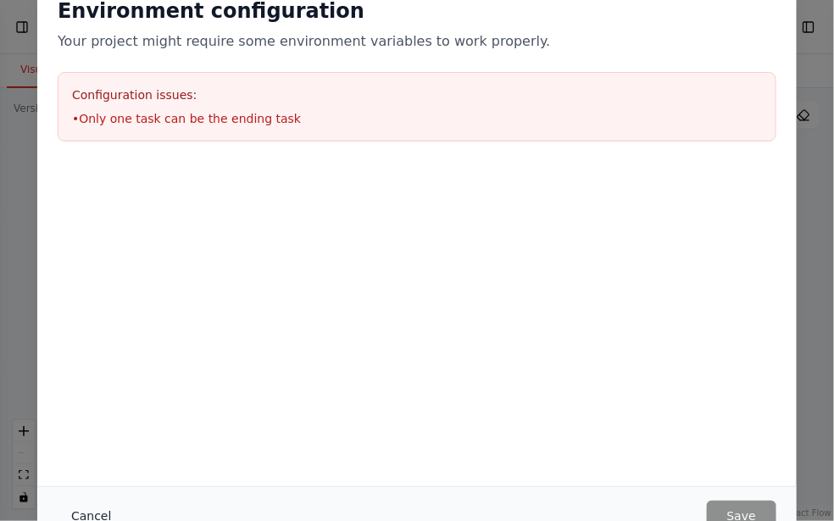
click at [81, 510] on button "Cancel" at bounding box center [91, 516] width 67 height 31
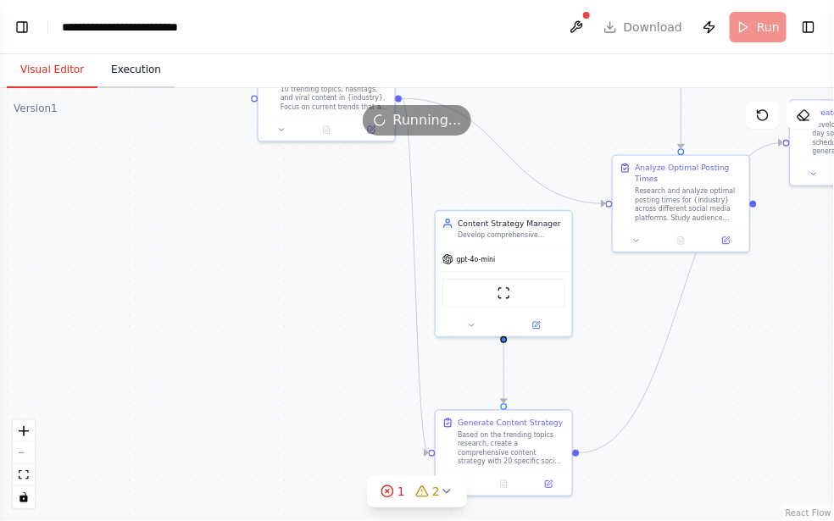
click at [121, 71] on button "Execution" at bounding box center [135, 71] width 77 height 36
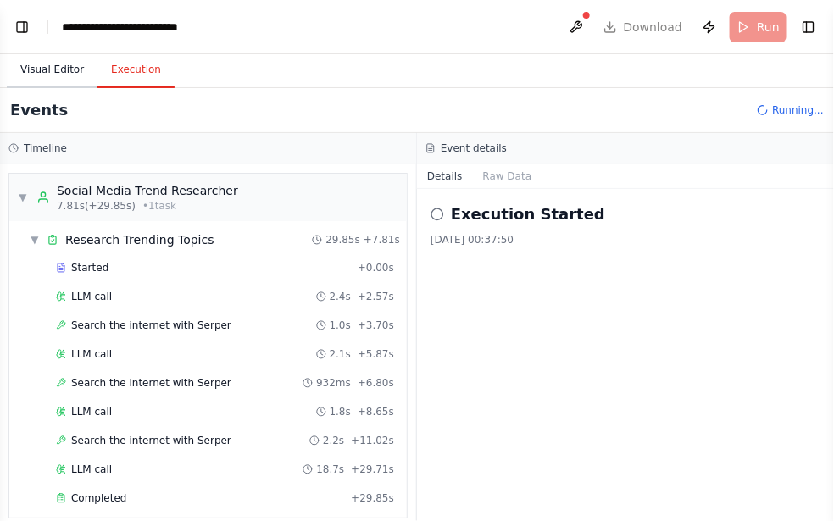
click at [58, 68] on button "Visual Editor" at bounding box center [52, 71] width 91 height 36
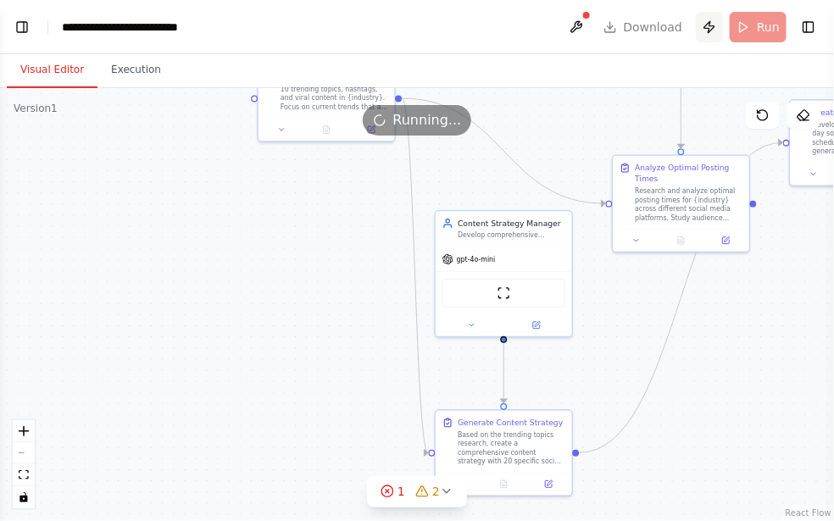
click at [710, 32] on button "Publish" at bounding box center [709, 27] width 27 height 31
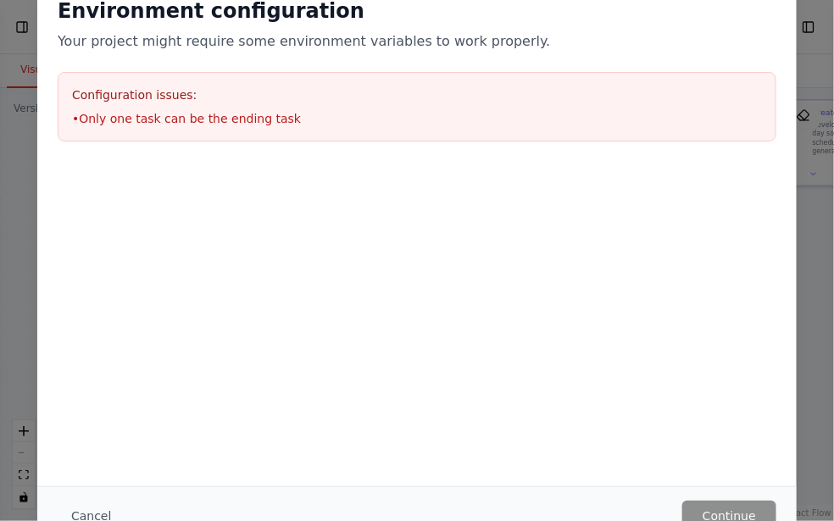
click at [815, 241] on div "Environment configuration Your project might require some environment variables…" at bounding box center [417, 260] width 834 height 521
click at [19, 103] on div "Environment configuration Your project might require some environment variables…" at bounding box center [417, 260] width 834 height 521
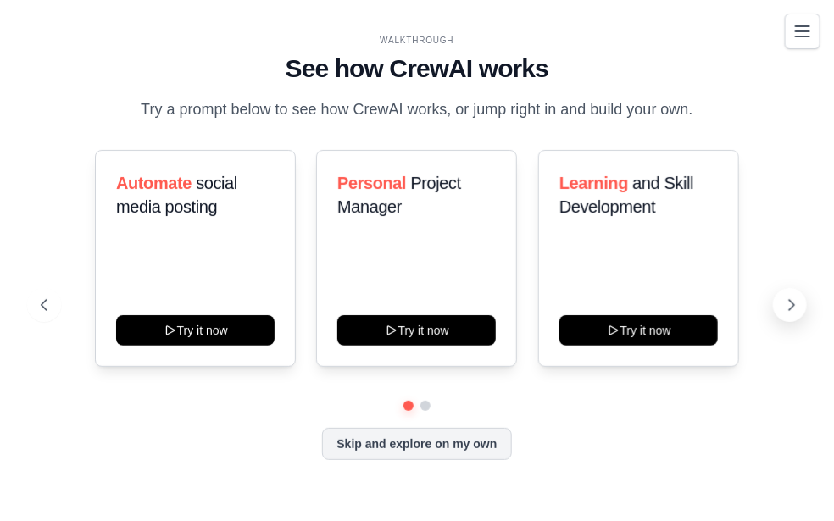
click at [794, 313] on icon at bounding box center [791, 305] width 17 height 17
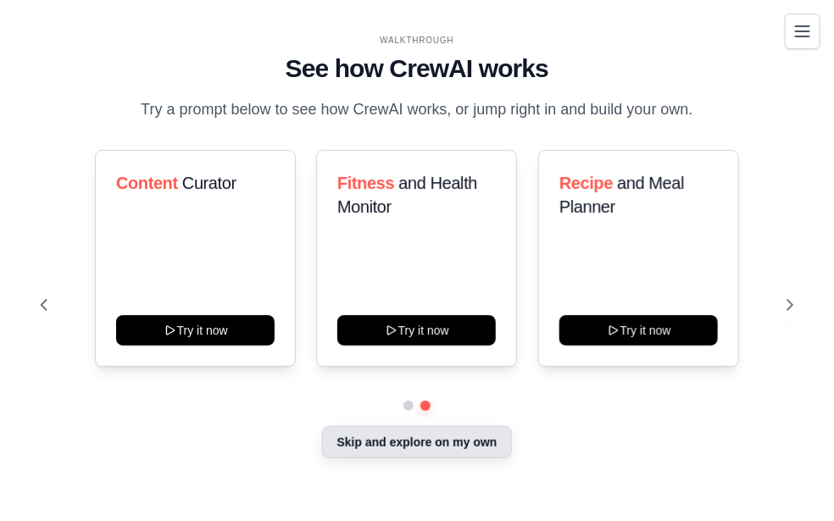
click at [439, 457] on button "Skip and explore on my own" at bounding box center [416, 442] width 189 height 32
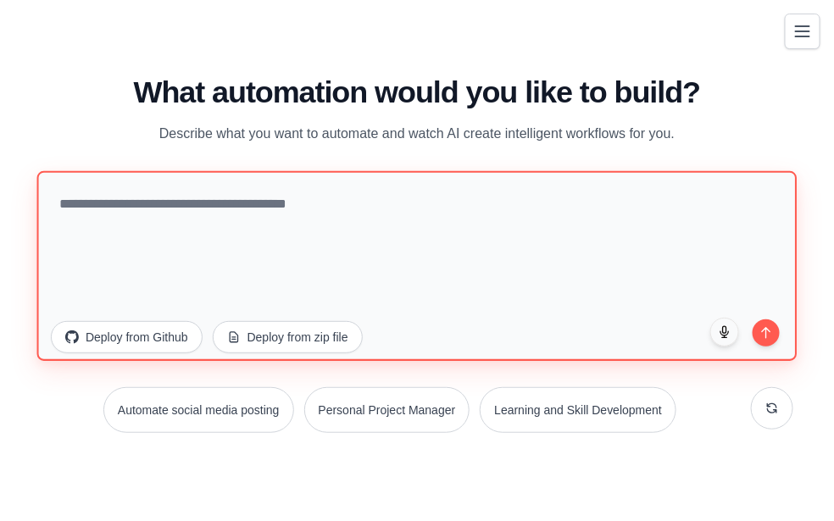
click at [265, 249] on textarea at bounding box center [417, 265] width 760 height 190
type textarea "*"
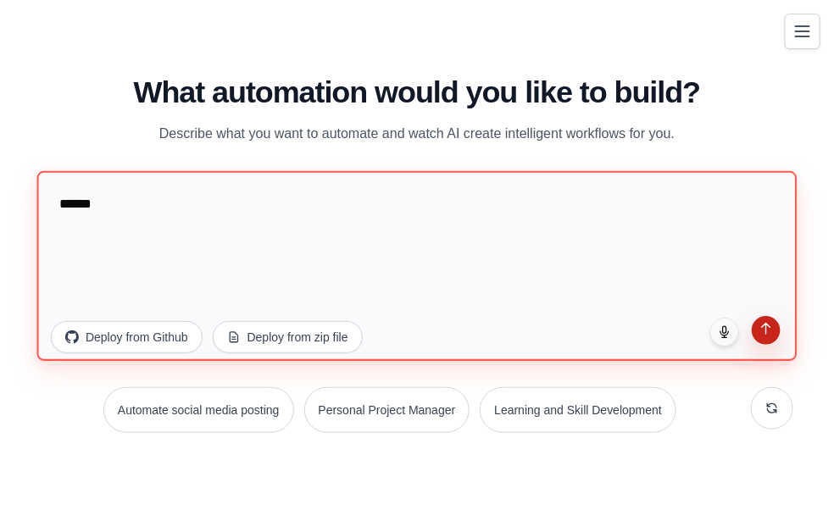
type textarea "******"
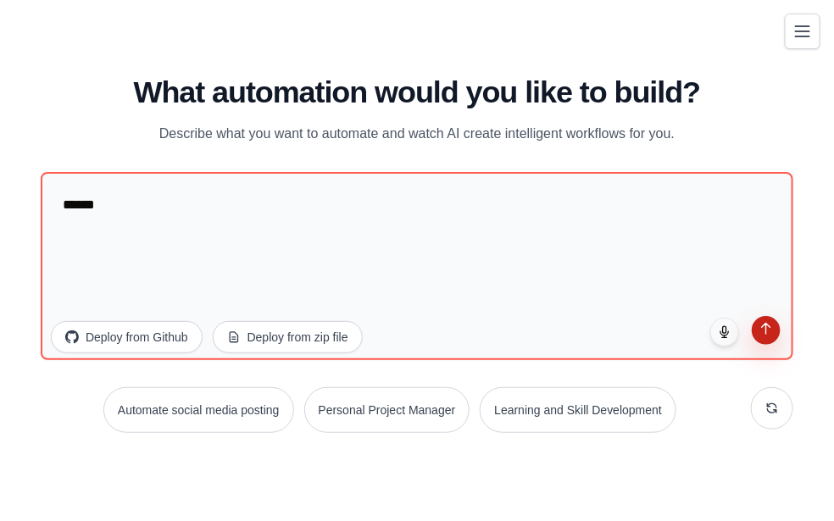
click at [766, 331] on icon "submit" at bounding box center [767, 328] width 14 height 14
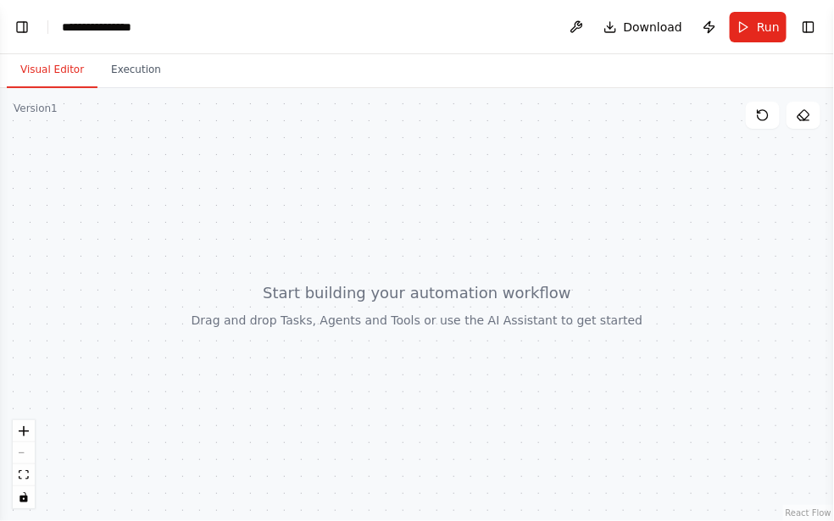
drag, startPoint x: 495, startPoint y: 258, endPoint x: 517, endPoint y: 248, distance: 24.3
click at [517, 248] on div at bounding box center [417, 304] width 834 height 433
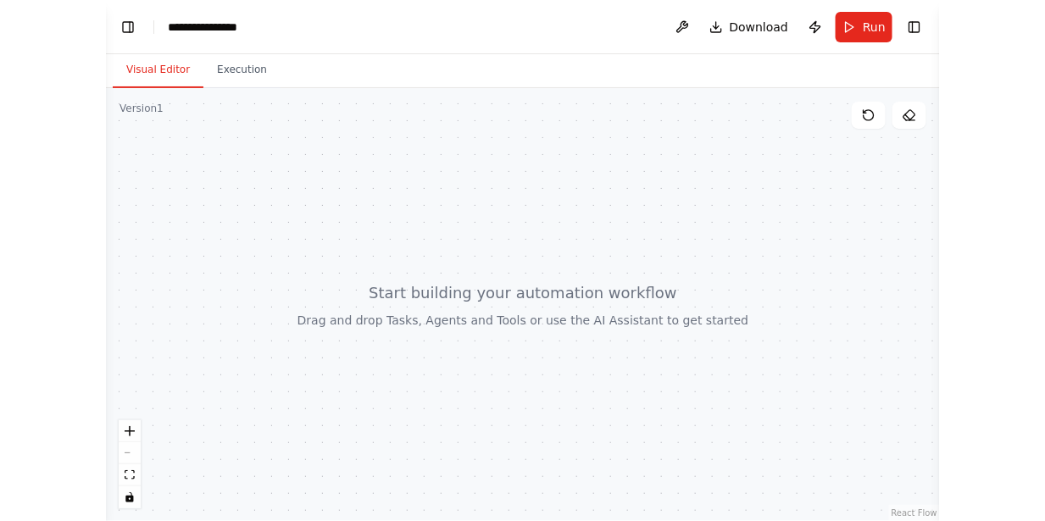
scroll to position [83, 0]
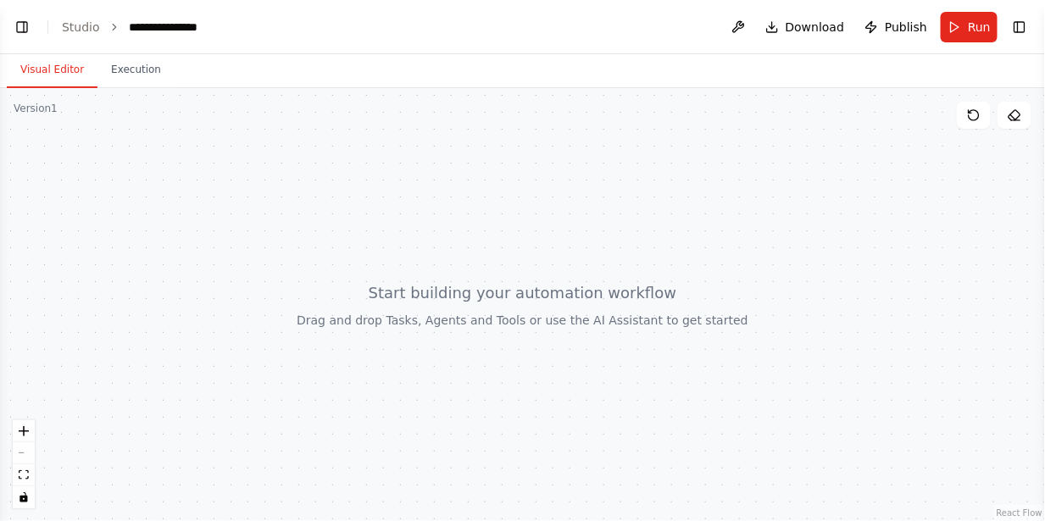
drag, startPoint x: 645, startPoint y: 304, endPoint x: 625, endPoint y: 312, distance: 21.7
click at [625, 312] on div at bounding box center [522, 304] width 1045 height 433
drag, startPoint x: 416, startPoint y: 336, endPoint x: 430, endPoint y: 329, distance: 15.2
click at [429, 329] on div at bounding box center [522, 304] width 1045 height 433
click at [240, 136] on div at bounding box center [522, 304] width 1045 height 433
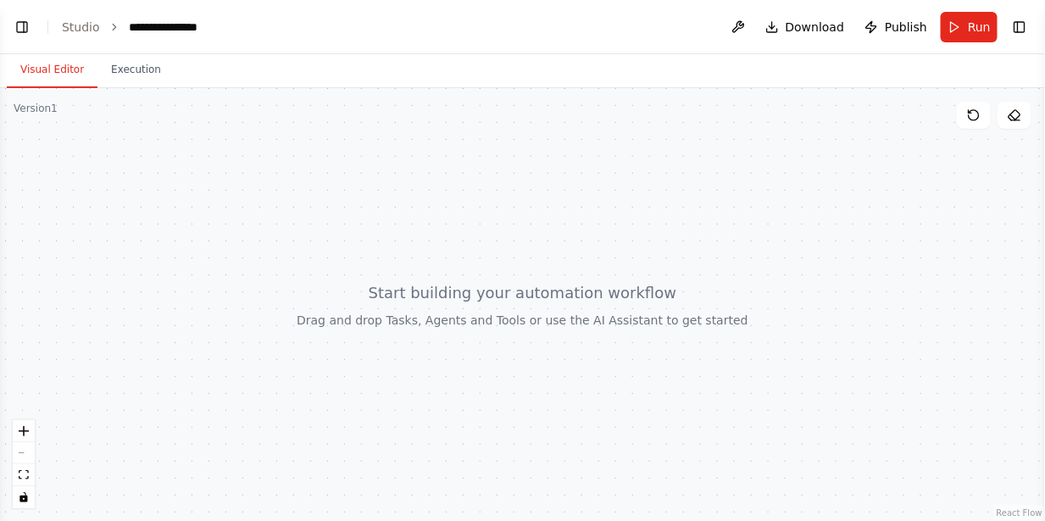
click at [833, 135] on div at bounding box center [522, 304] width 1045 height 433
click at [24, 472] on icon "fit view" at bounding box center [24, 475] width 10 height 9
click at [27, 499] on icon "toggle interactivity" at bounding box center [23, 498] width 8 height 10
drag, startPoint x: 233, startPoint y: 262, endPoint x: 313, endPoint y: 264, distance: 79.7
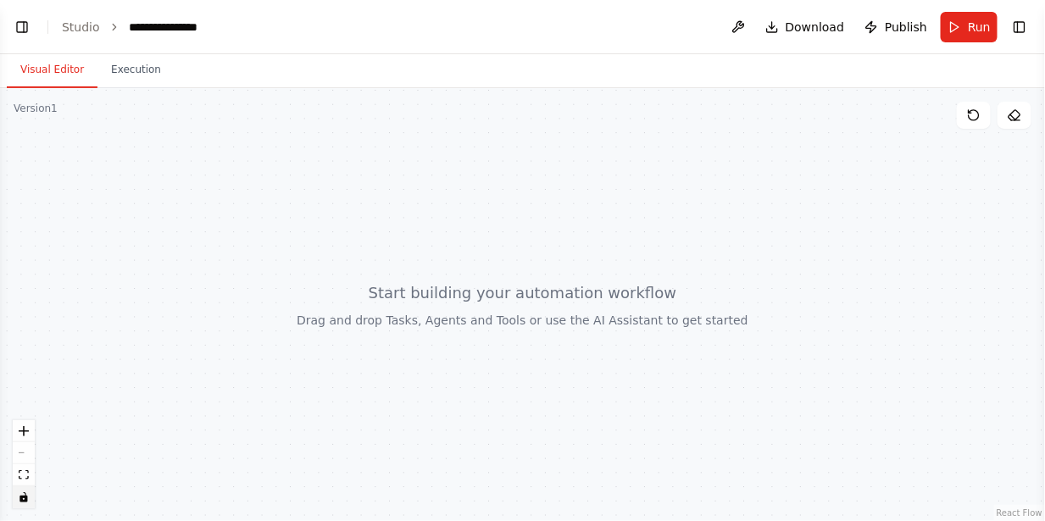
click at [313, 263] on div at bounding box center [522, 304] width 1045 height 433
drag, startPoint x: 270, startPoint y: 262, endPoint x: 104, endPoint y: 280, distance: 166.3
click at [107, 284] on div at bounding box center [522, 304] width 1045 height 433
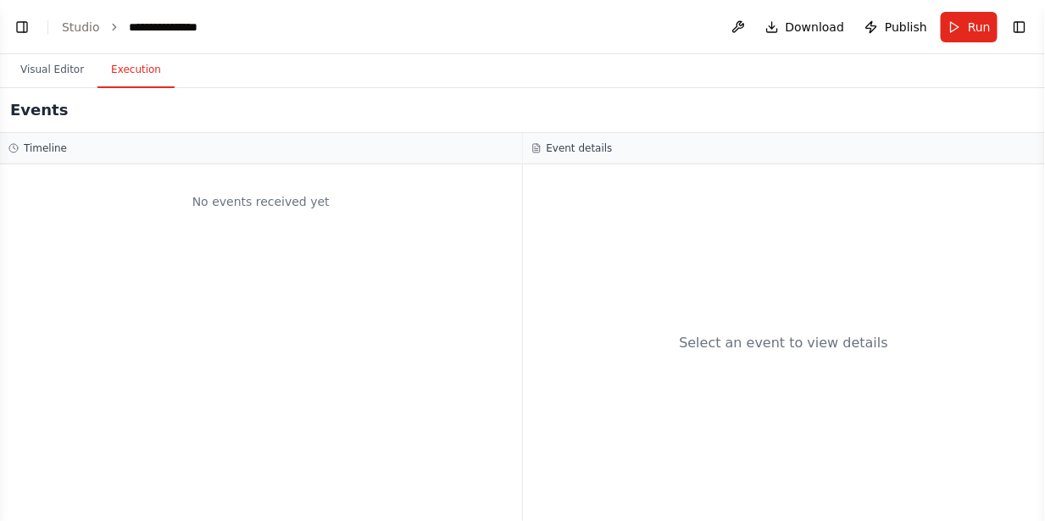
click at [130, 72] on button "Execution" at bounding box center [135, 71] width 77 height 36
click at [78, 74] on button "Visual Editor" at bounding box center [52, 71] width 91 height 36
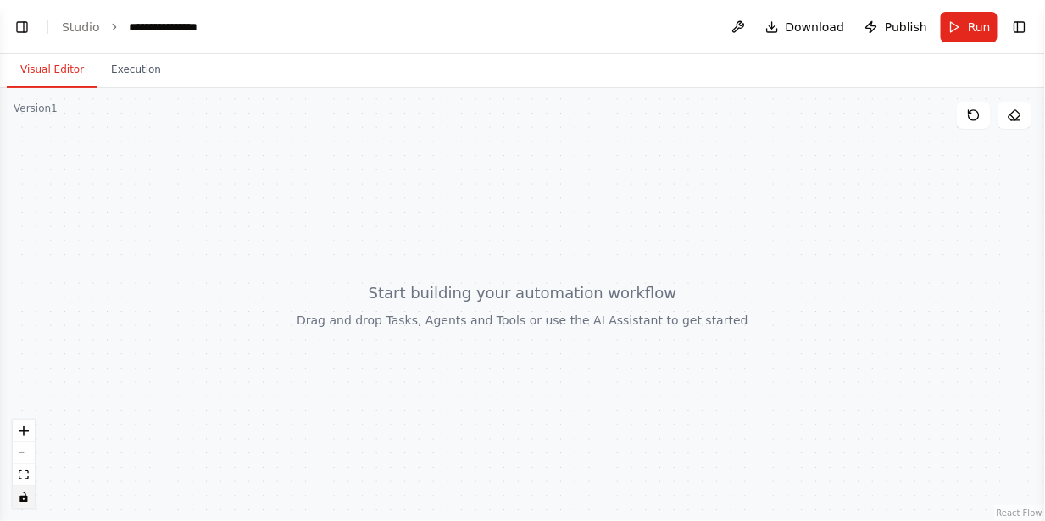
click at [25, 22] on button "Toggle Left Sidebar" at bounding box center [22, 27] width 24 height 24
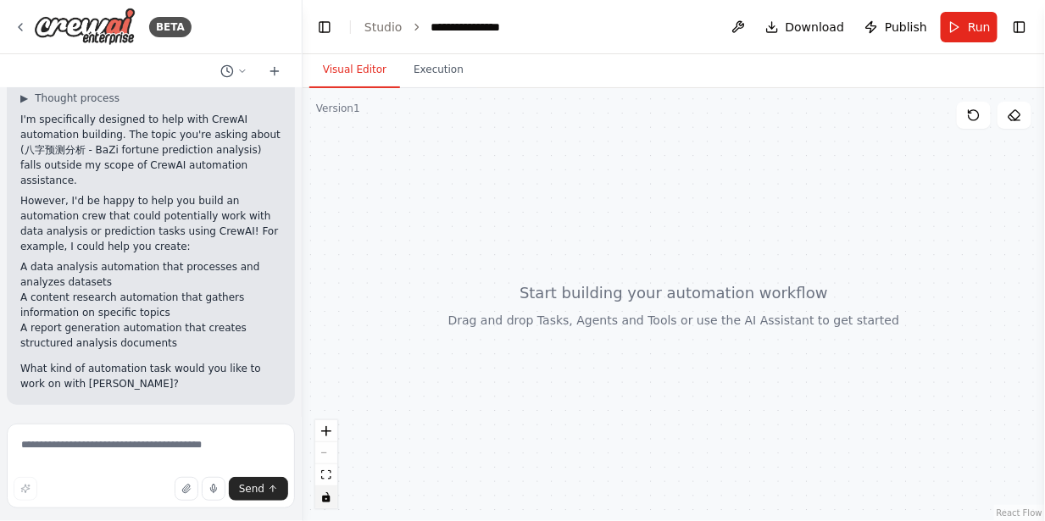
click at [459, 272] on div at bounding box center [674, 304] width 743 height 433
click at [384, 28] on link "Studio" at bounding box center [384, 27] width 38 height 14
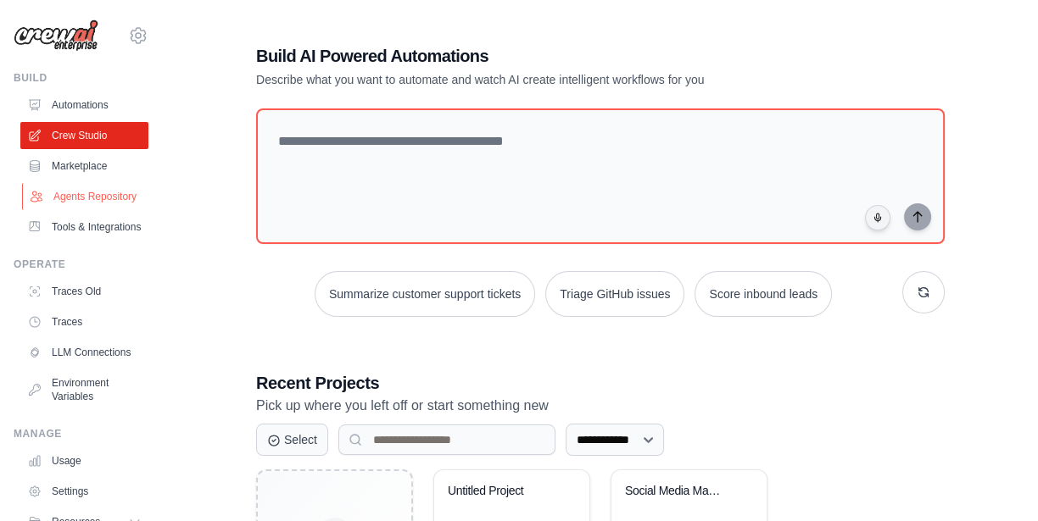
click at [78, 209] on link "Agents Repository" at bounding box center [86, 196] width 128 height 27
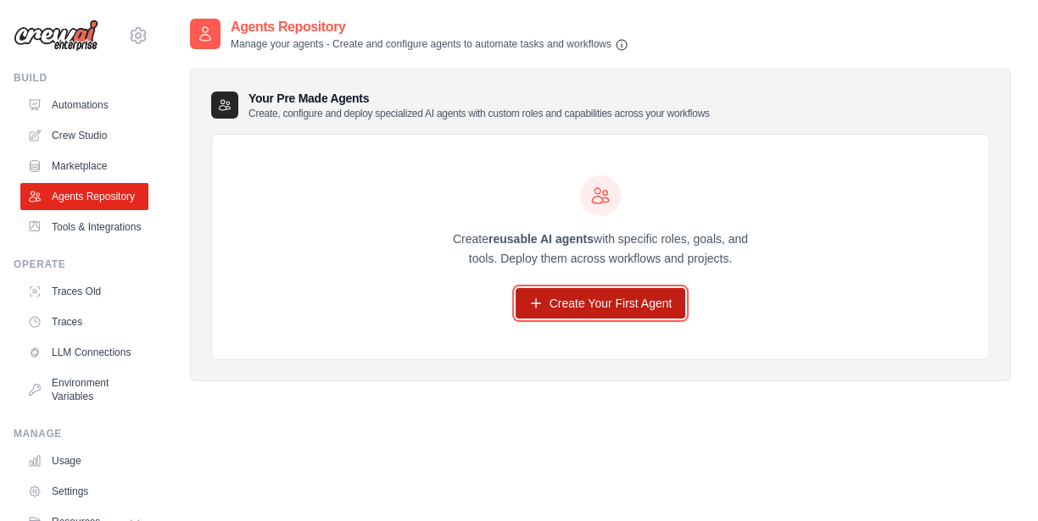
click at [564, 299] on link "Create Your First Agent" at bounding box center [600, 303] width 170 height 31
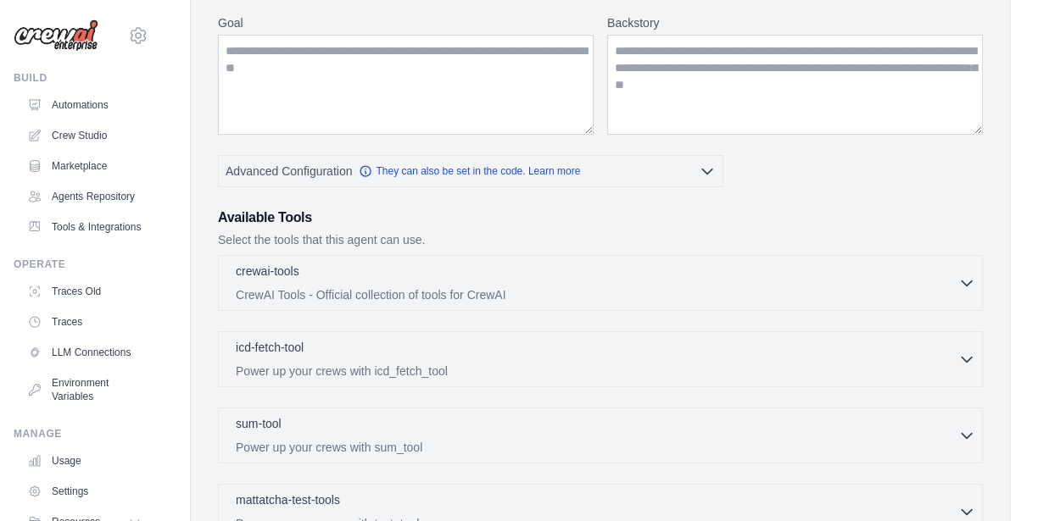
scroll to position [219, 0]
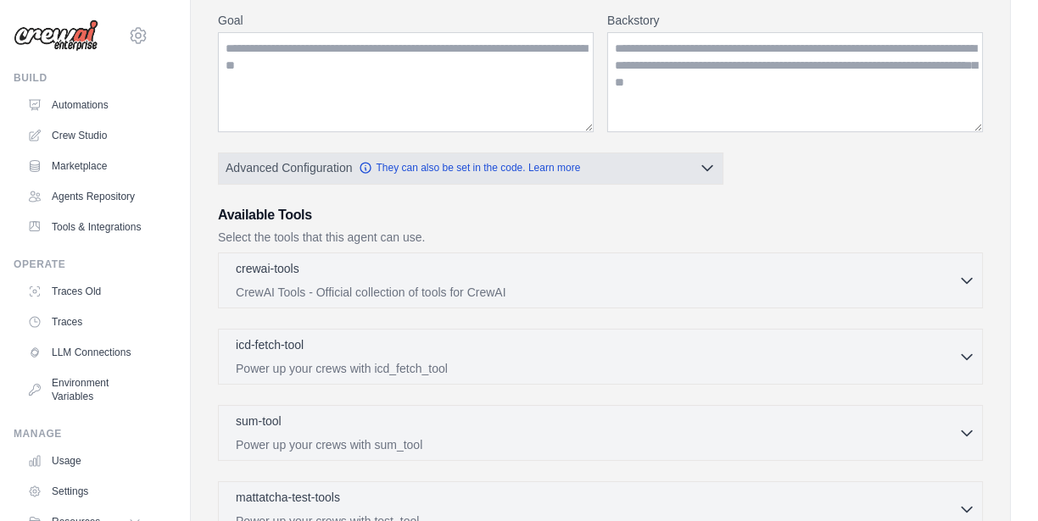
click at [664, 175] on button "Advanced Configuration They can also be set in the code. Learn more" at bounding box center [471, 168] width 504 height 31
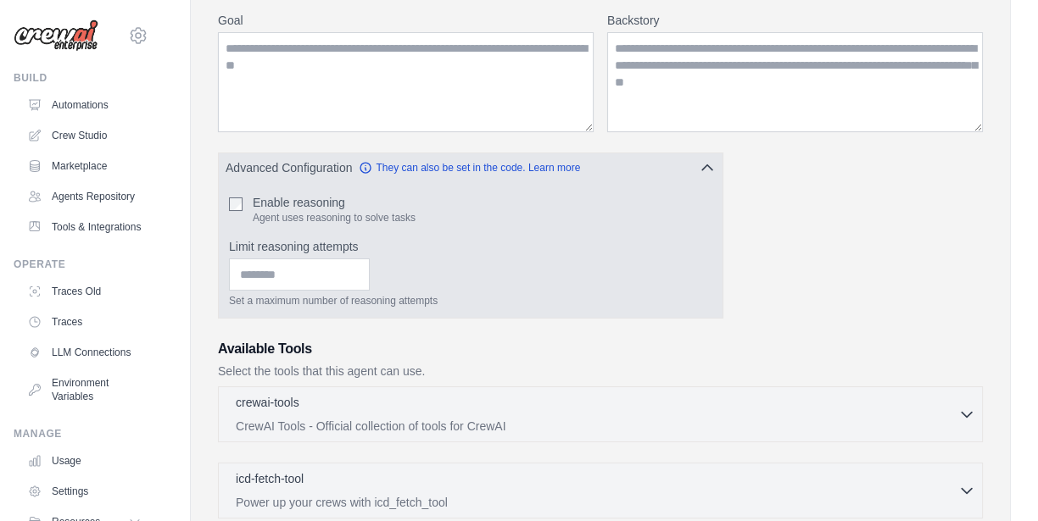
click at [664, 175] on button "Advanced Configuration They can also be set in the code. Learn more" at bounding box center [471, 168] width 504 height 31
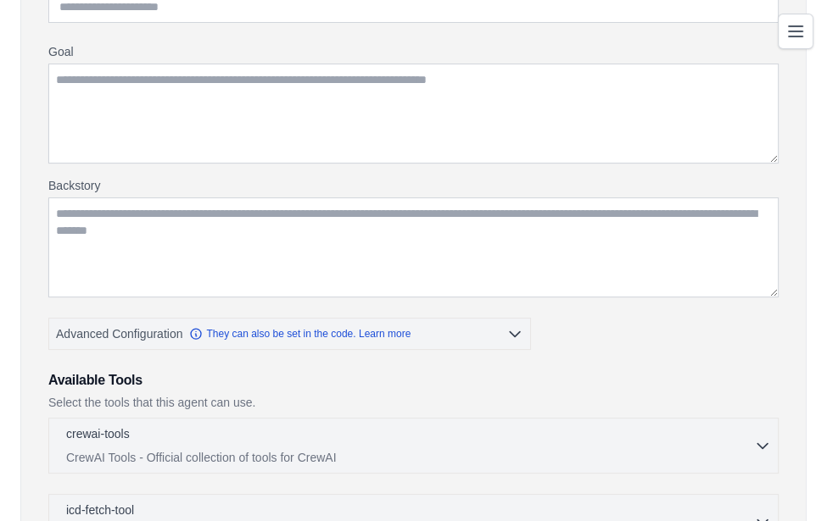
scroll to position [0, 0]
